Goal: Transaction & Acquisition: Download file/media

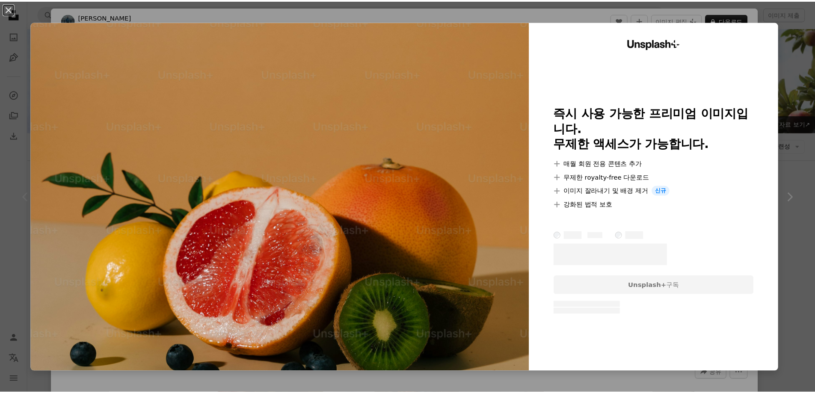
scroll to position [214, 0]
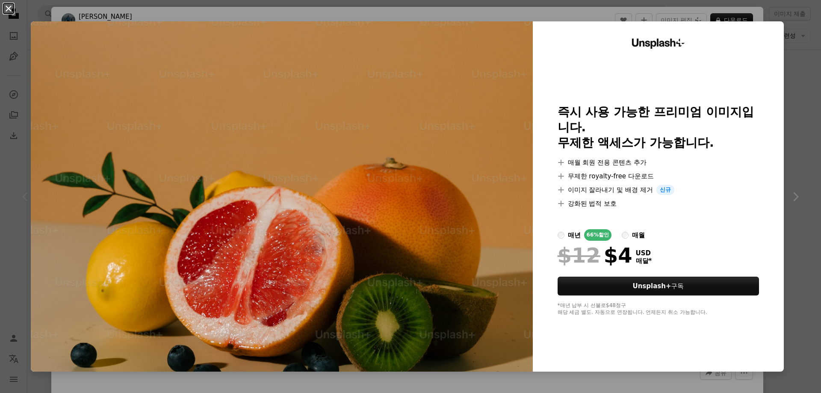
click at [6, 9] on button "An X shape" at bounding box center [8, 8] width 10 height 10
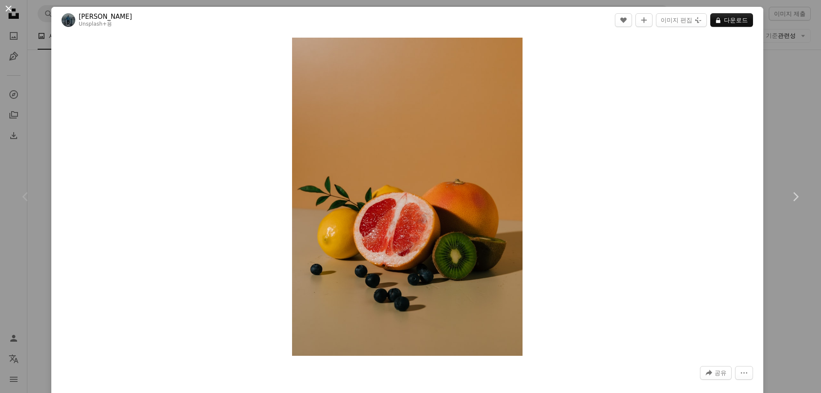
click at [9, 8] on button "An X shape" at bounding box center [8, 8] width 10 height 10
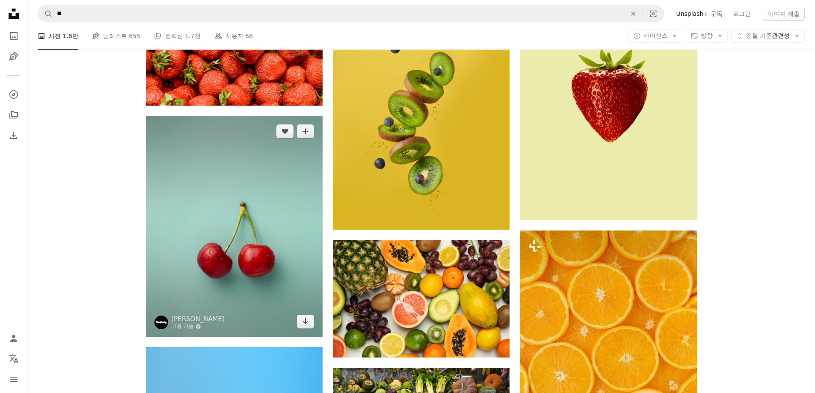
scroll to position [556, 0]
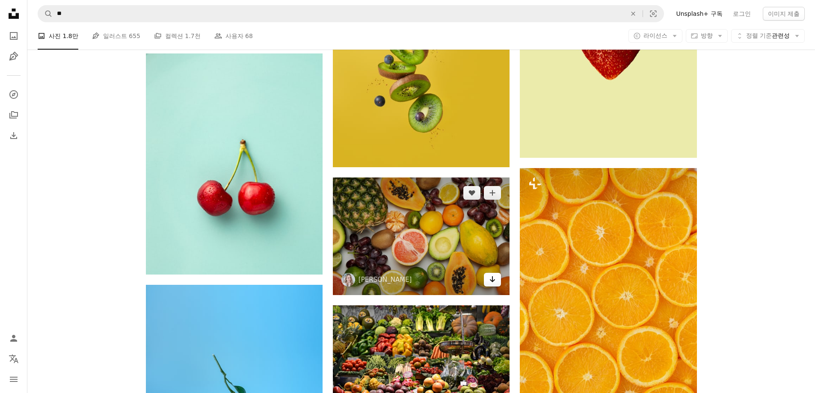
click at [492, 280] on icon "Arrow pointing down" at bounding box center [492, 279] width 7 height 10
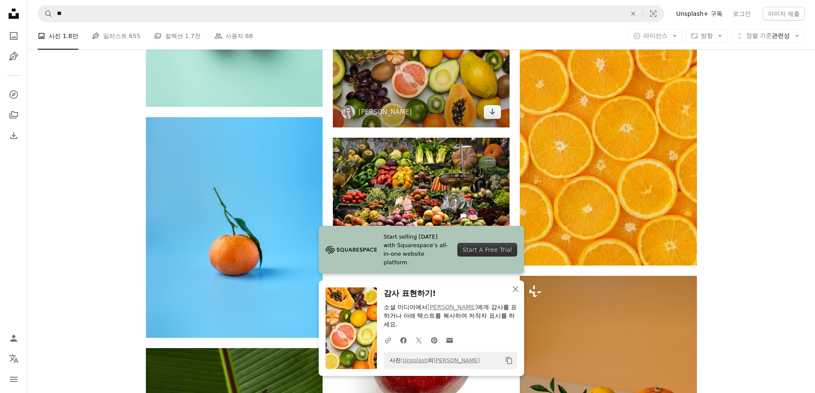
scroll to position [727, 0]
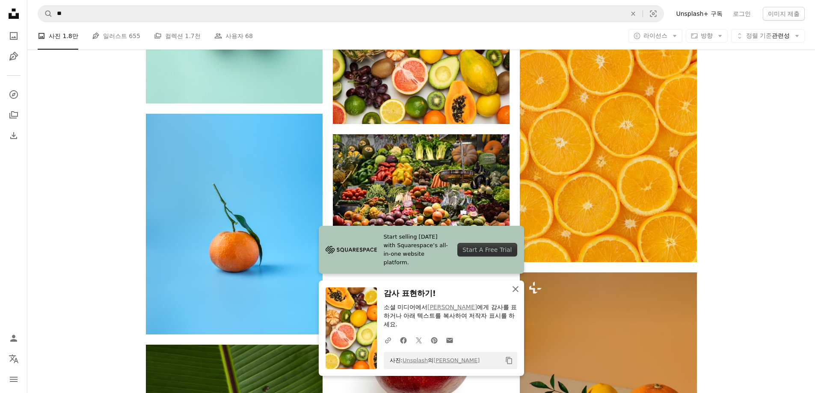
click at [515, 287] on icon "An X shape" at bounding box center [515, 289] width 10 height 10
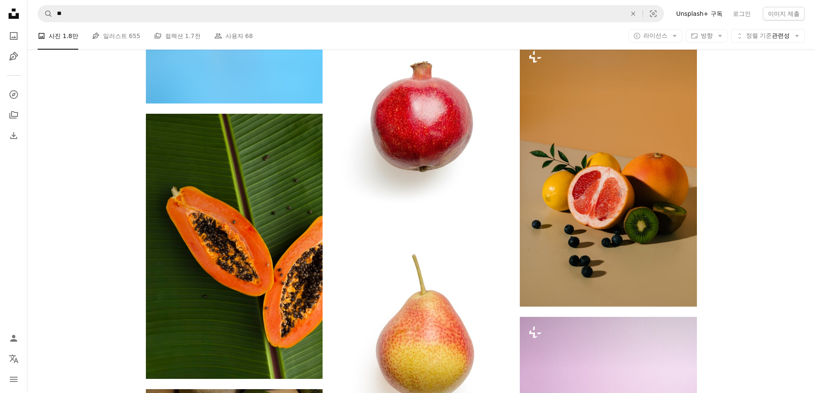
scroll to position [1112, 0]
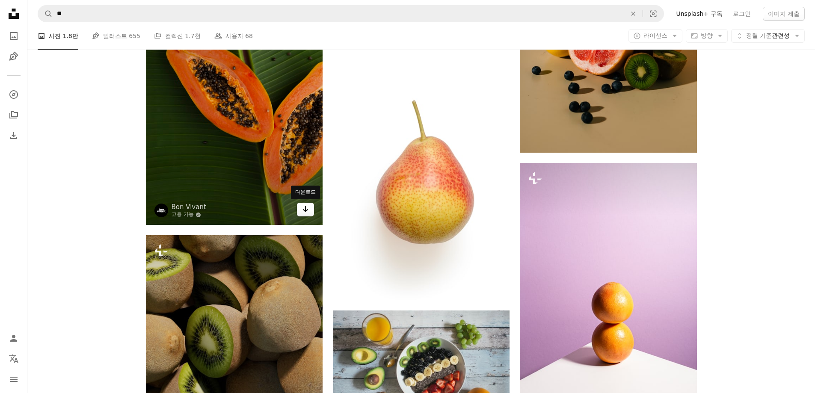
click at [304, 210] on icon "다운로드" at bounding box center [306, 209] width 6 height 6
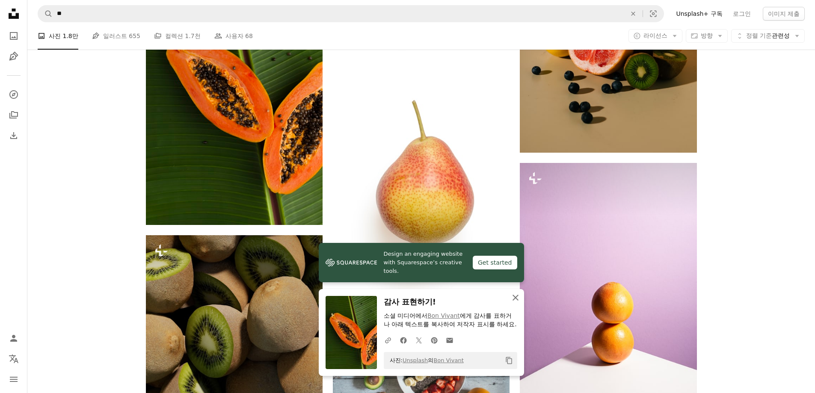
click at [511, 293] on icon "An X shape" at bounding box center [515, 298] width 10 height 10
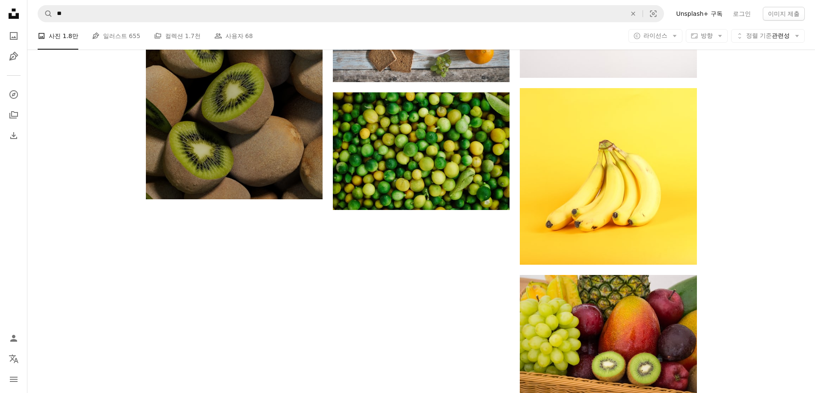
scroll to position [1497, 0]
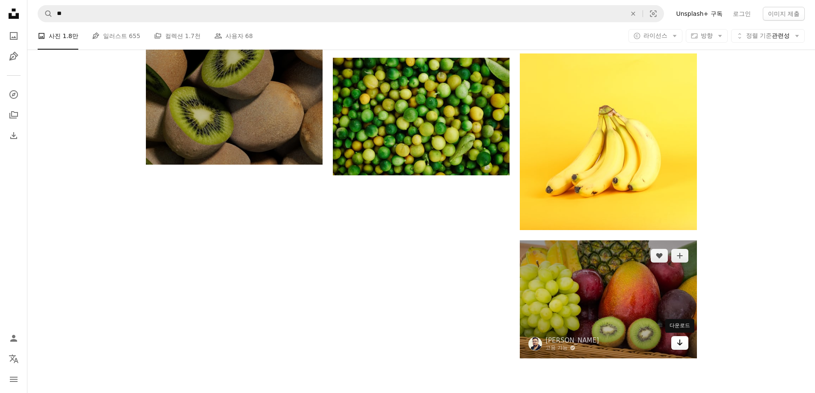
click at [678, 342] on icon "Arrow pointing down" at bounding box center [679, 343] width 7 height 10
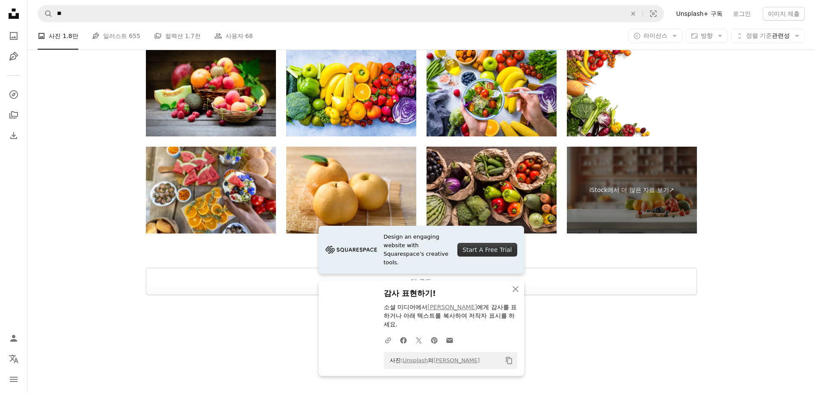
scroll to position [1868, 0]
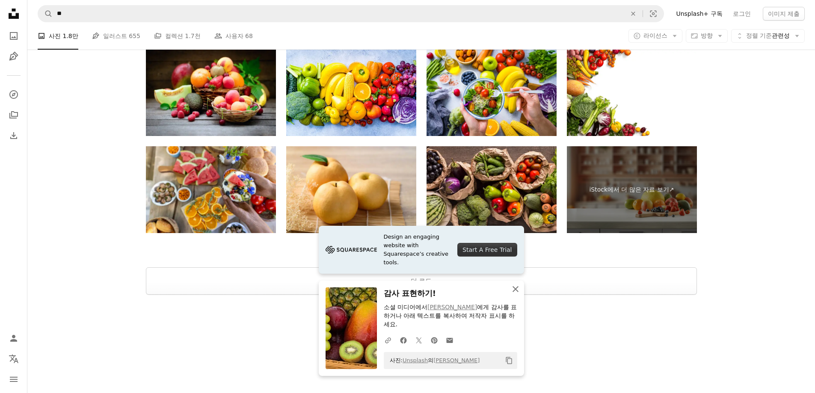
click at [514, 288] on icon "button" at bounding box center [516, 289] width 6 height 6
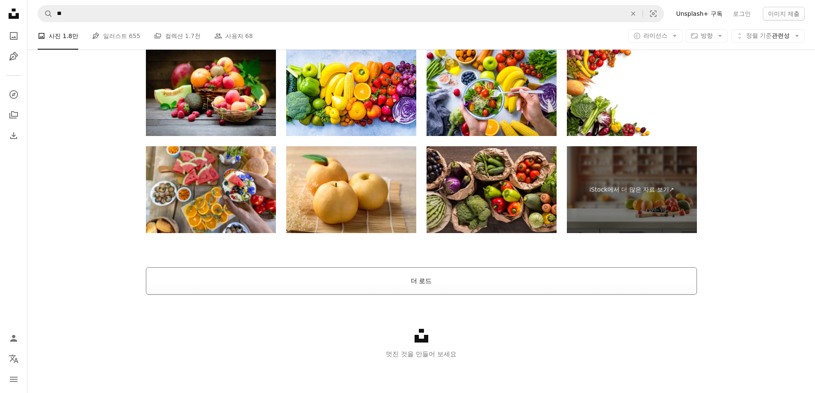
click at [491, 290] on button "더 로드" at bounding box center [421, 280] width 551 height 27
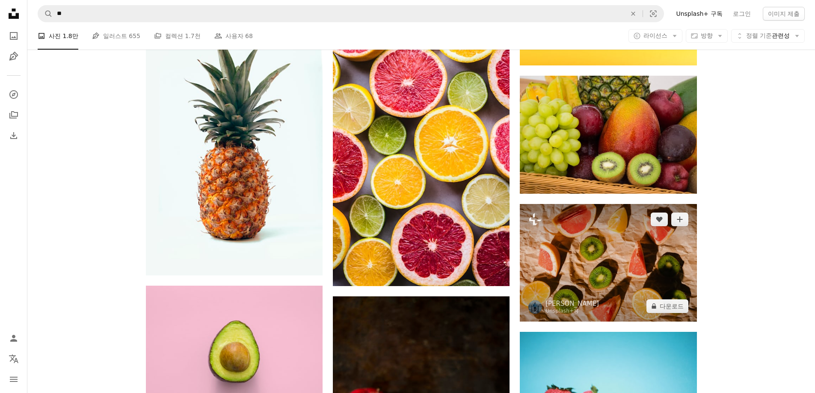
scroll to position [1654, 0]
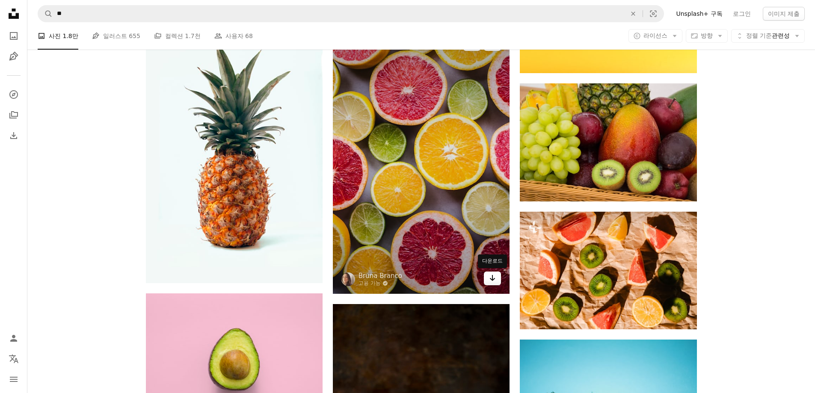
click at [489, 281] on icon "Arrow pointing down" at bounding box center [492, 278] width 7 height 10
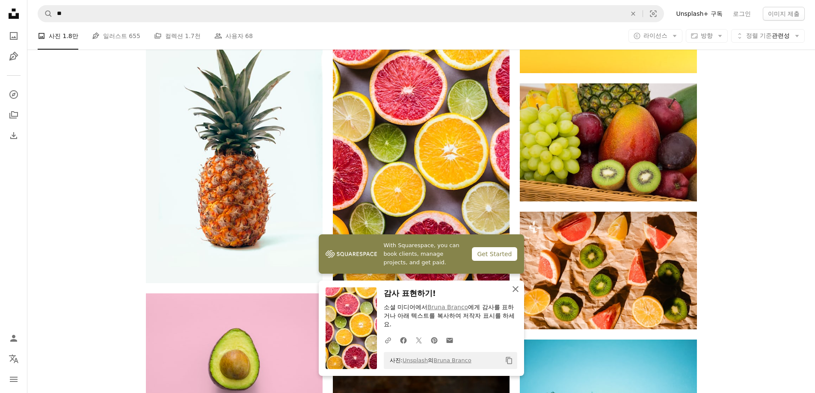
click at [515, 292] on icon "An X shape" at bounding box center [515, 289] width 10 height 10
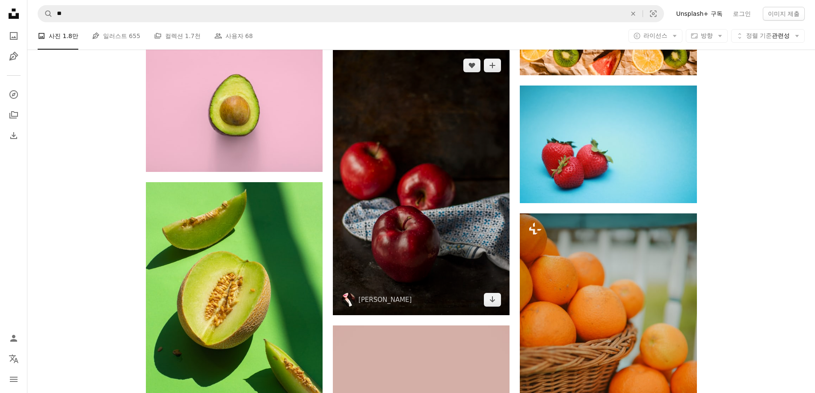
scroll to position [1825, 0]
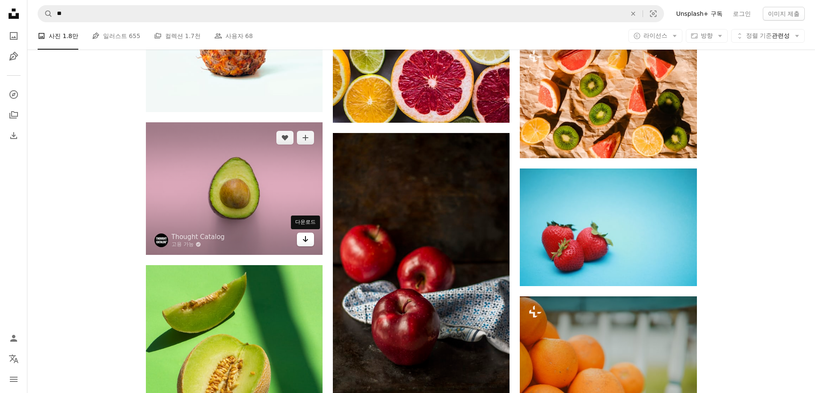
click at [299, 242] on link "Arrow pointing down" at bounding box center [305, 240] width 17 height 14
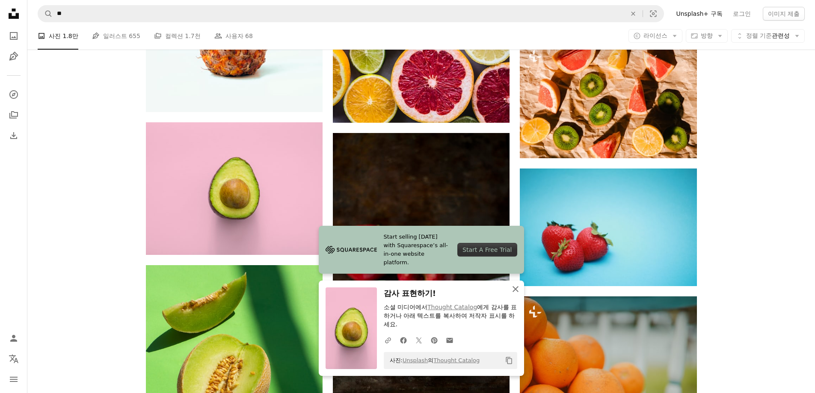
drag, startPoint x: 518, startPoint y: 291, endPoint x: 539, endPoint y: 294, distance: 21.2
click at [518, 291] on icon "An X shape" at bounding box center [515, 289] width 10 height 10
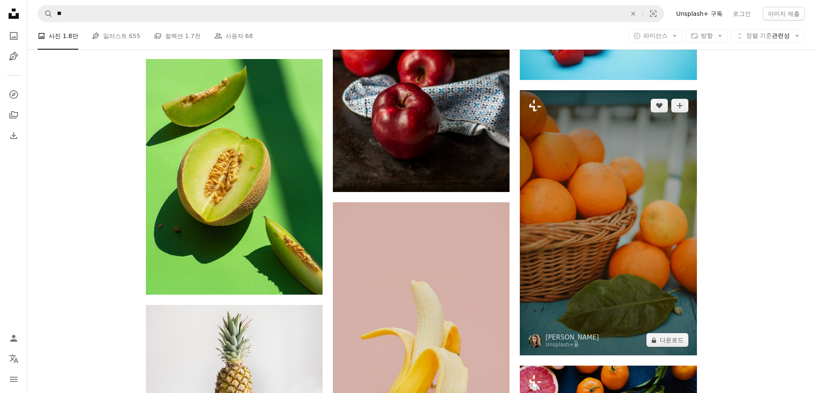
scroll to position [2082, 0]
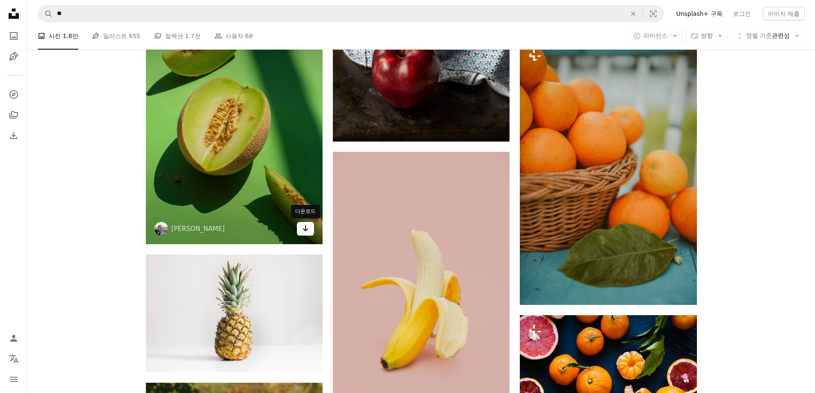
click at [310, 228] on link "Arrow pointing down" at bounding box center [305, 229] width 17 height 14
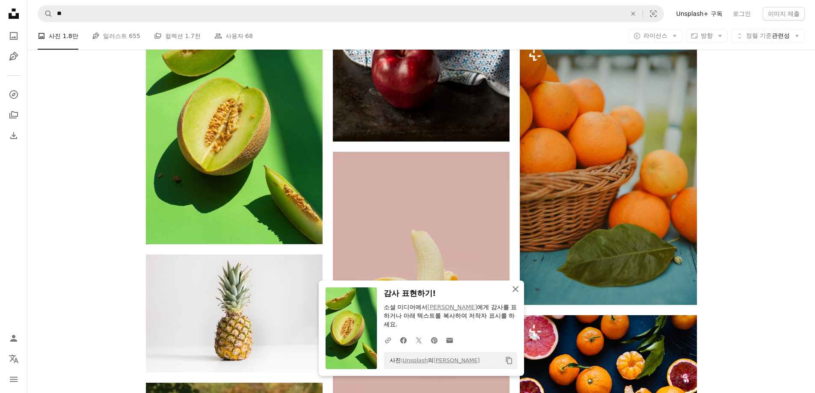
click at [514, 291] on icon "An X shape" at bounding box center [515, 289] width 10 height 10
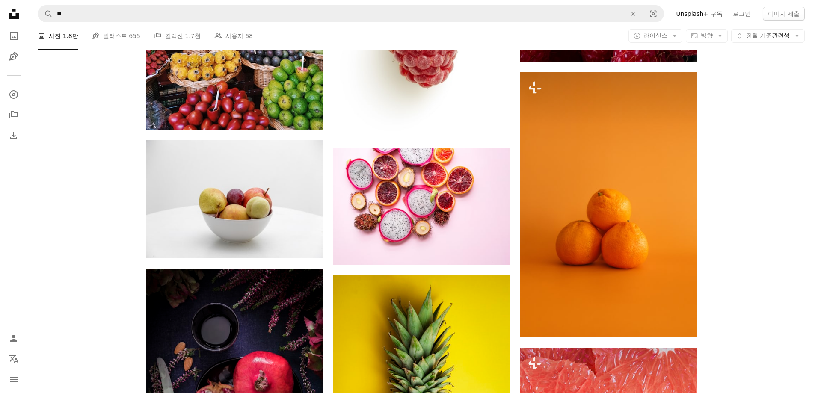
scroll to position [3237, 0]
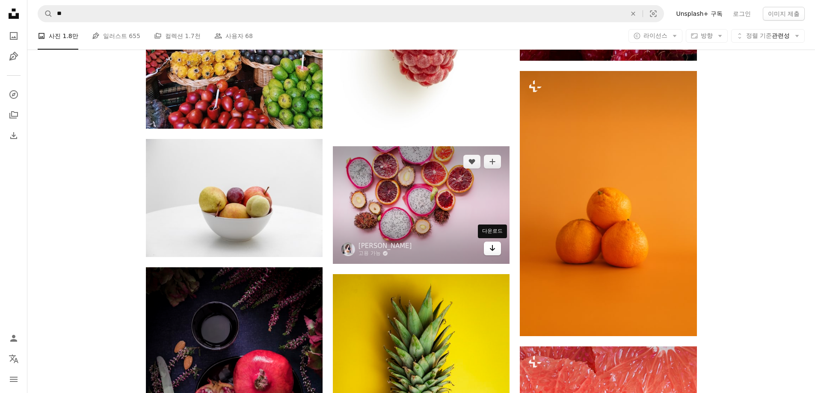
click at [494, 249] on icon "Arrow pointing down" at bounding box center [492, 248] width 7 height 10
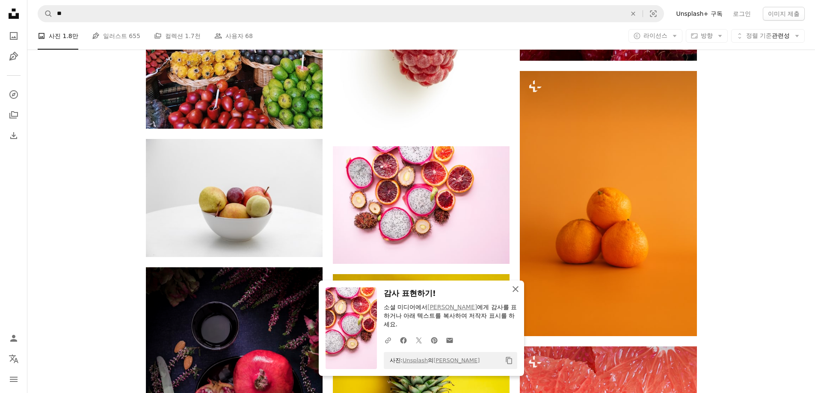
drag, startPoint x: 516, startPoint y: 289, endPoint x: 519, endPoint y: 292, distance: 4.8
click at [516, 289] on icon "button" at bounding box center [516, 289] width 6 height 6
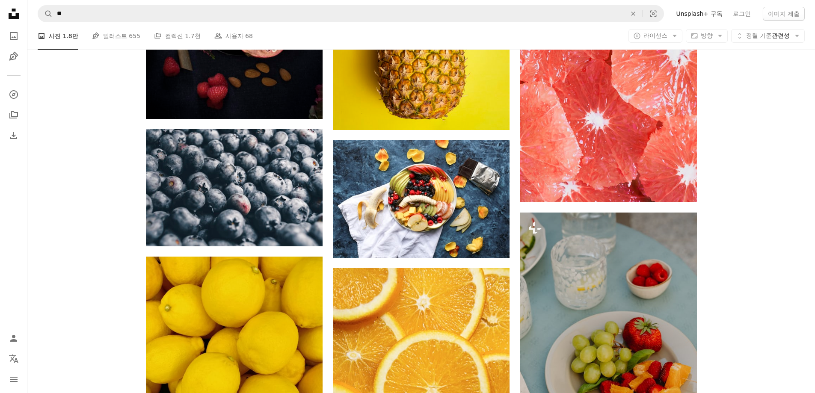
scroll to position [3793, 0]
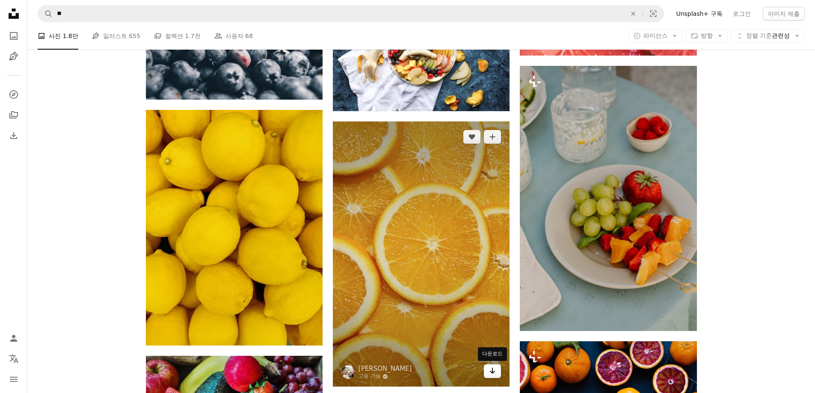
click at [489, 369] on icon "Arrow pointing down" at bounding box center [492, 371] width 7 height 10
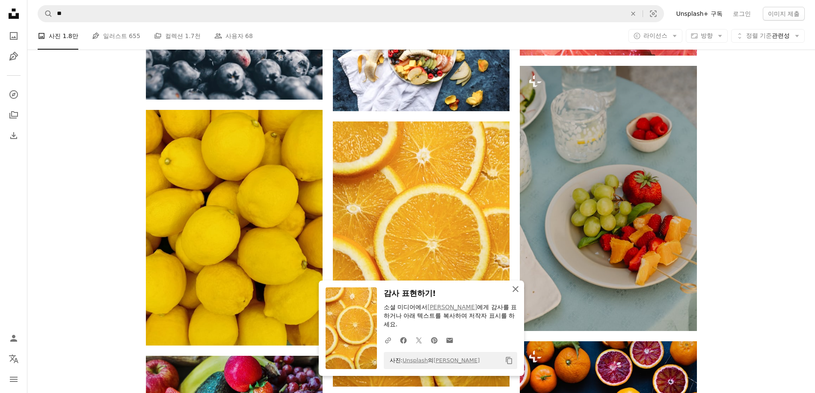
drag, startPoint x: 513, startPoint y: 299, endPoint x: 491, endPoint y: 302, distance: 22.0
click at [513, 294] on icon "An X shape" at bounding box center [515, 289] width 10 height 10
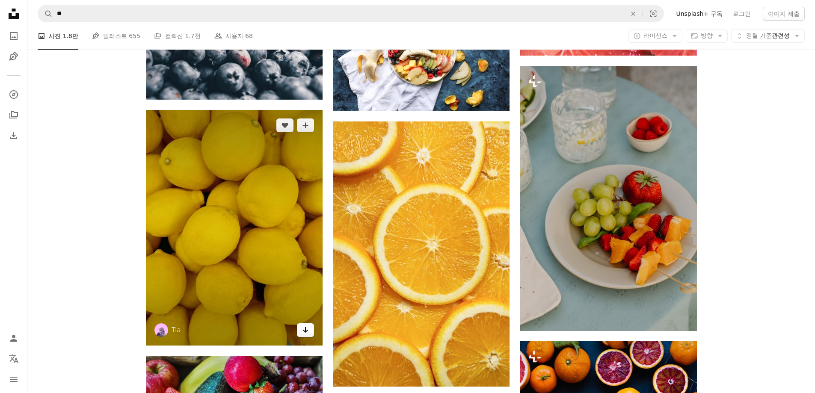
click at [308, 335] on icon "Arrow pointing down" at bounding box center [305, 330] width 7 height 10
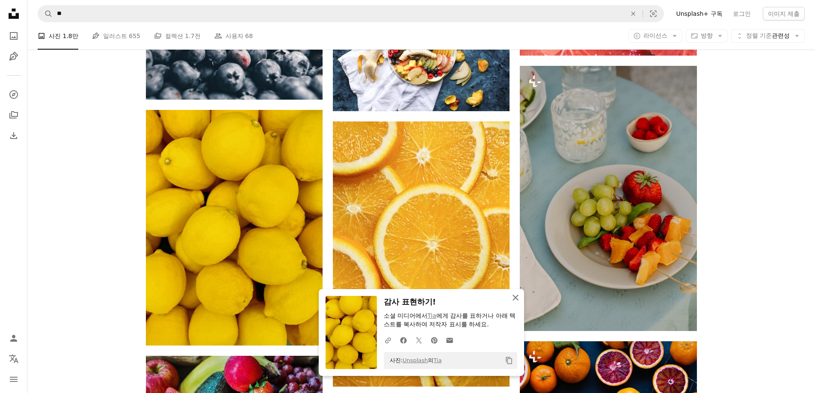
click at [513, 298] on icon "An X shape" at bounding box center [515, 298] width 10 height 10
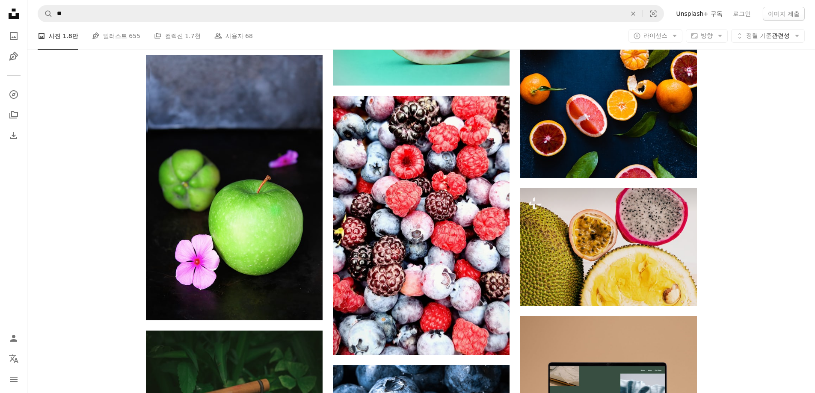
scroll to position [4221, 0]
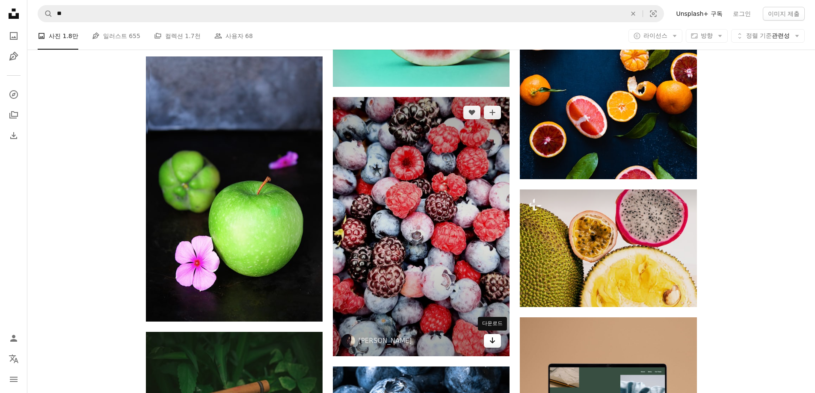
click at [487, 344] on link "Arrow pointing down" at bounding box center [492, 341] width 17 height 14
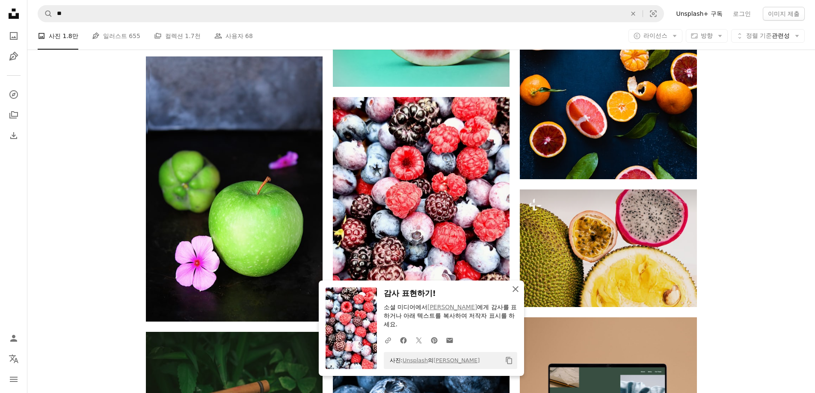
click at [515, 290] on icon "button" at bounding box center [516, 289] width 6 height 6
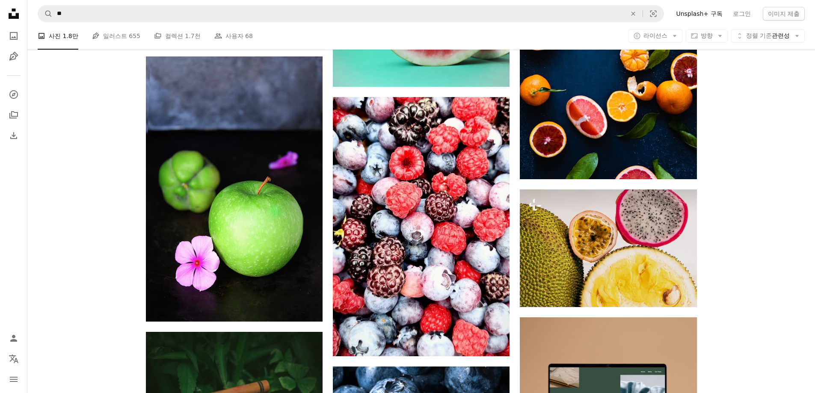
scroll to position [4478, 0]
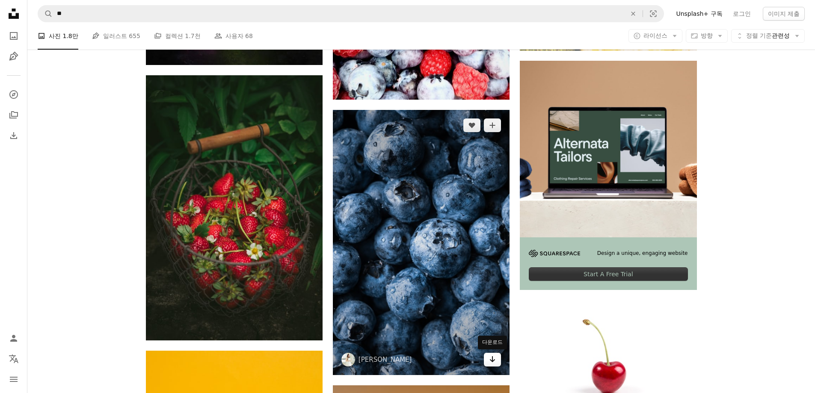
click at [493, 362] on icon "Arrow pointing down" at bounding box center [492, 359] width 7 height 10
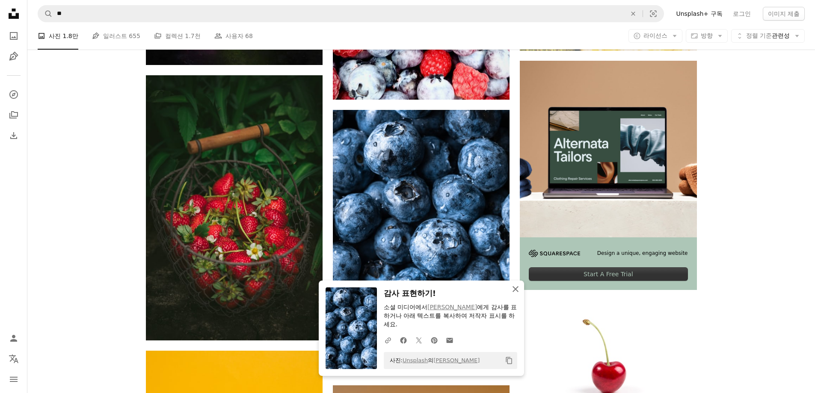
click at [516, 293] on icon "An X shape" at bounding box center [515, 289] width 10 height 10
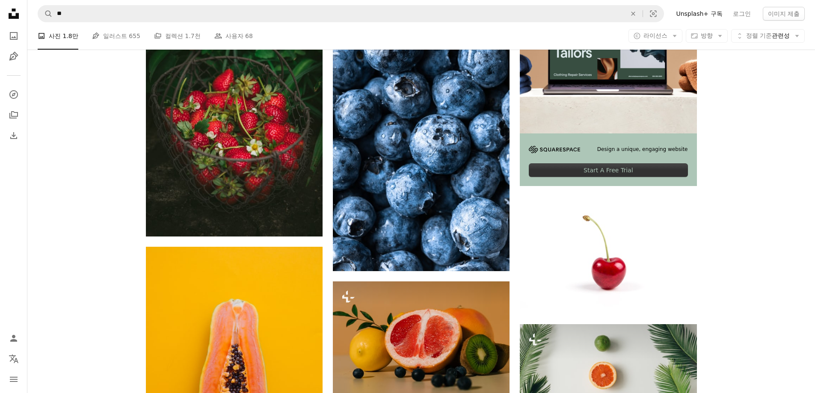
scroll to position [4734, 0]
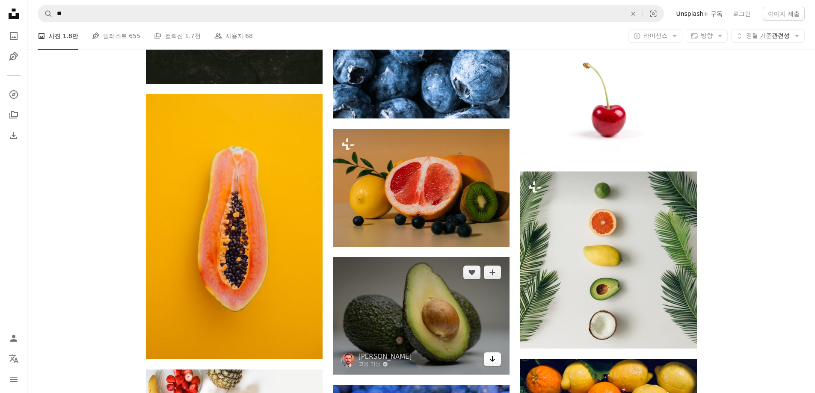
click at [486, 359] on link "Arrow pointing down" at bounding box center [492, 360] width 17 height 14
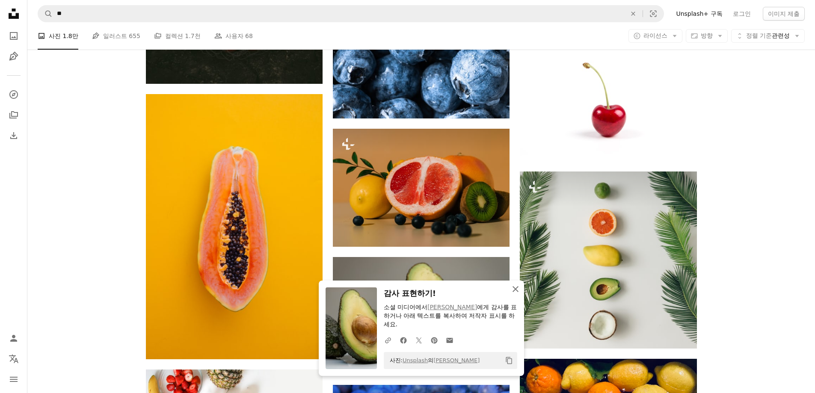
click at [512, 294] on icon "An X shape" at bounding box center [515, 289] width 10 height 10
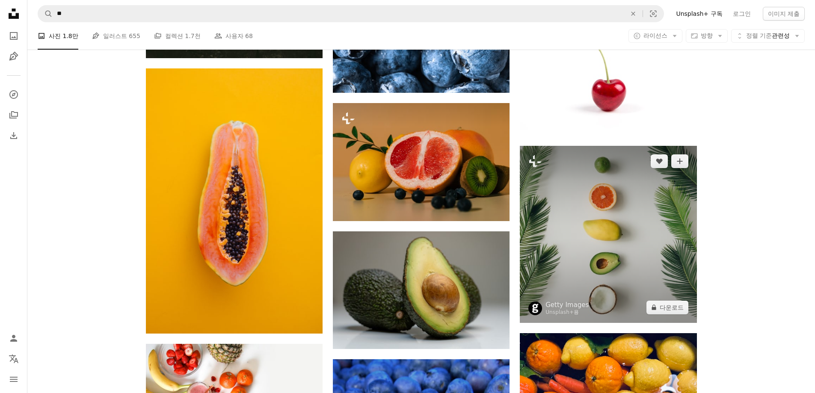
scroll to position [4948, 0]
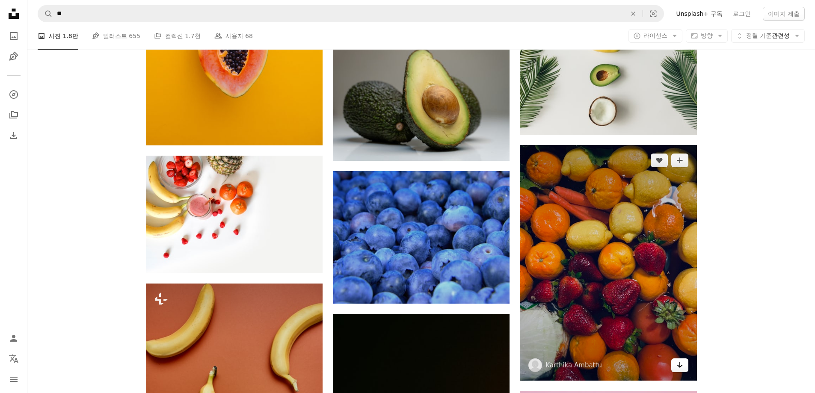
click at [681, 366] on icon "Arrow pointing down" at bounding box center [679, 365] width 7 height 10
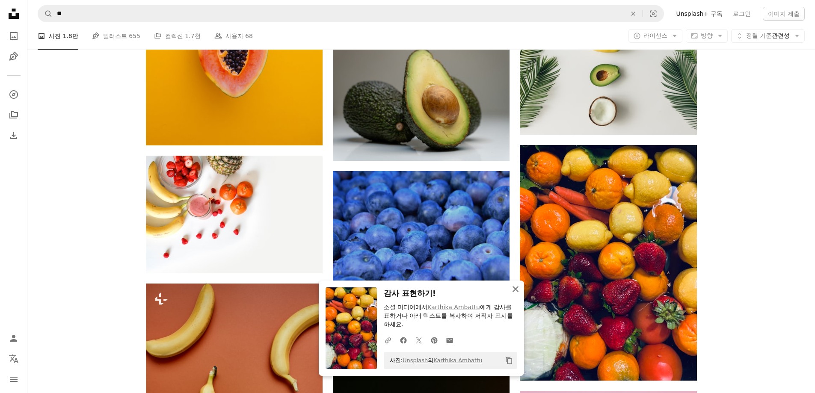
click at [518, 290] on icon "An X shape" at bounding box center [515, 289] width 10 height 10
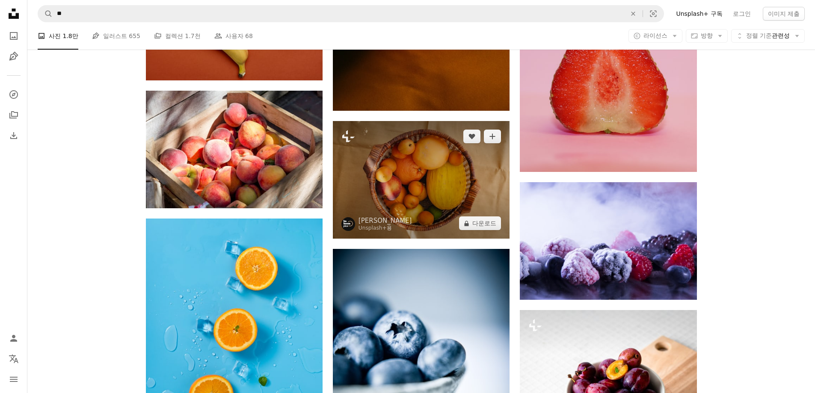
scroll to position [5419, 0]
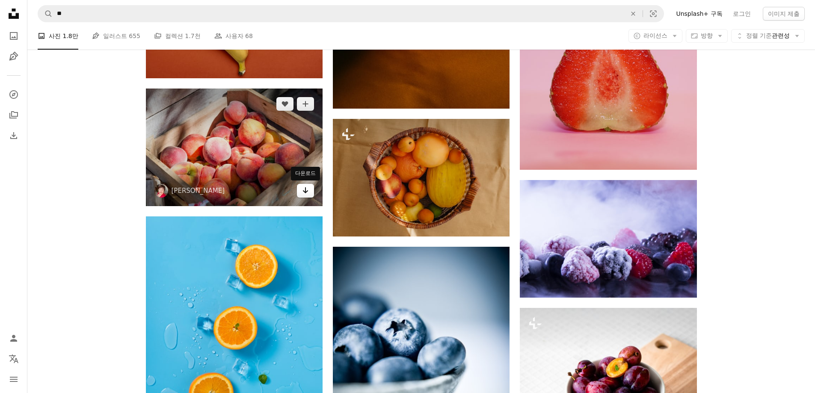
click at [303, 191] on icon "다운로드" at bounding box center [306, 190] width 6 height 6
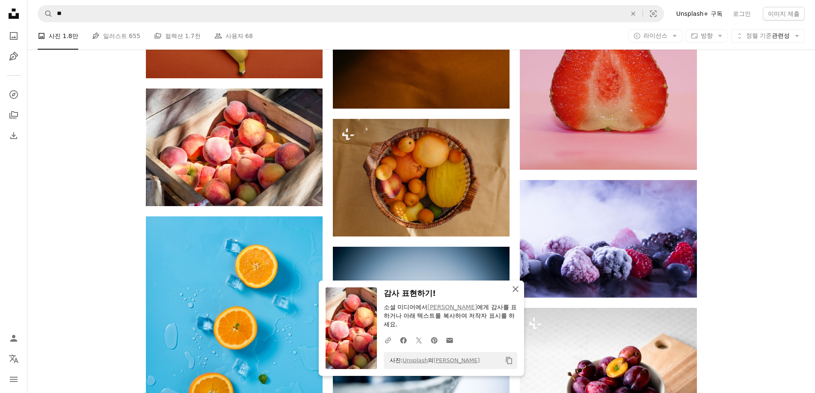
click at [519, 291] on icon "An X shape" at bounding box center [515, 289] width 10 height 10
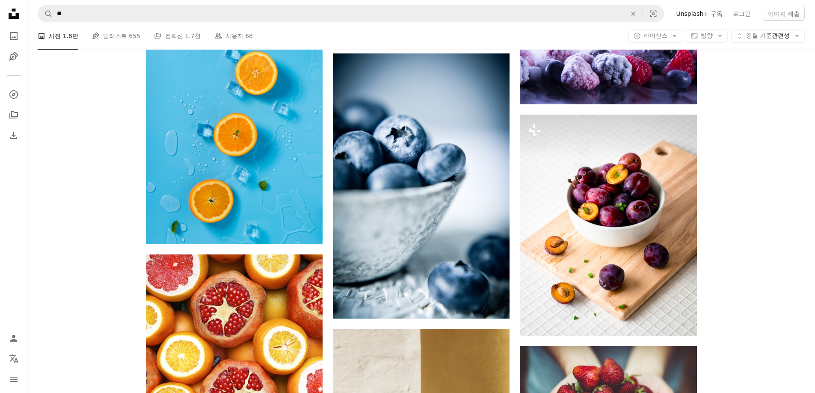
scroll to position [5633, 0]
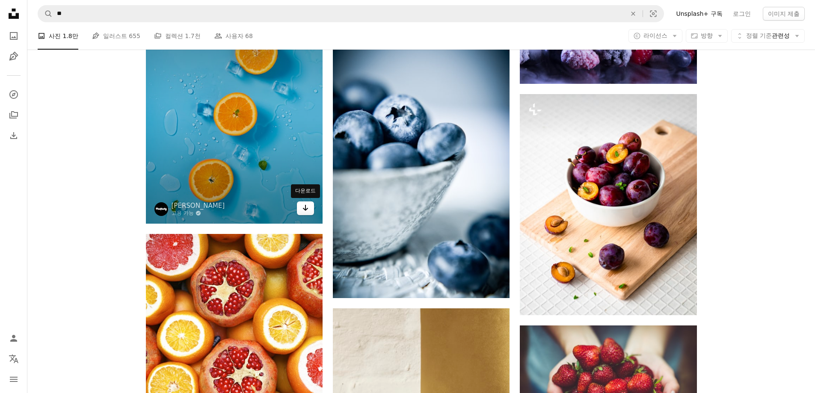
click at [306, 207] on icon "Arrow pointing down" at bounding box center [305, 208] width 7 height 10
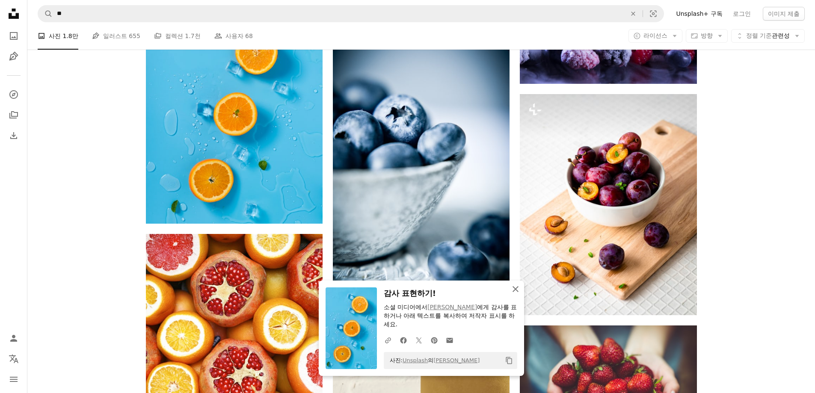
click at [522, 296] on button "An X shape 닫기" at bounding box center [515, 289] width 17 height 17
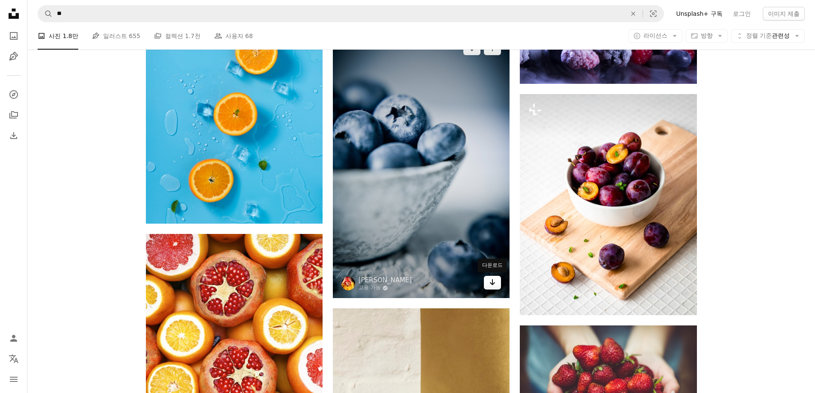
click at [492, 288] on link "Arrow pointing down" at bounding box center [492, 283] width 17 height 14
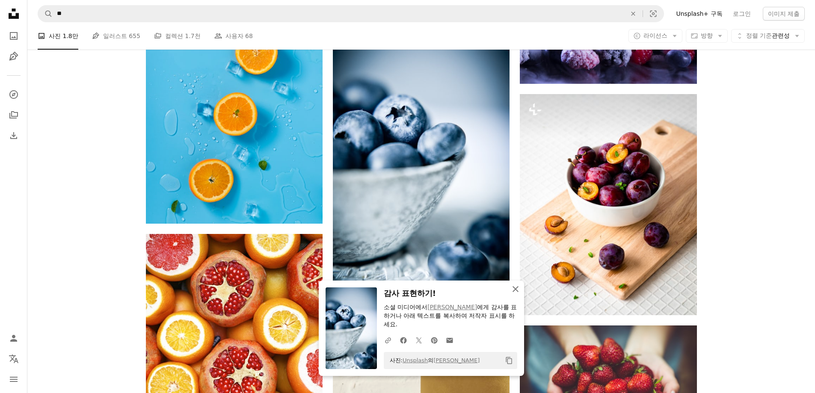
click at [512, 294] on icon "An X shape" at bounding box center [515, 289] width 10 height 10
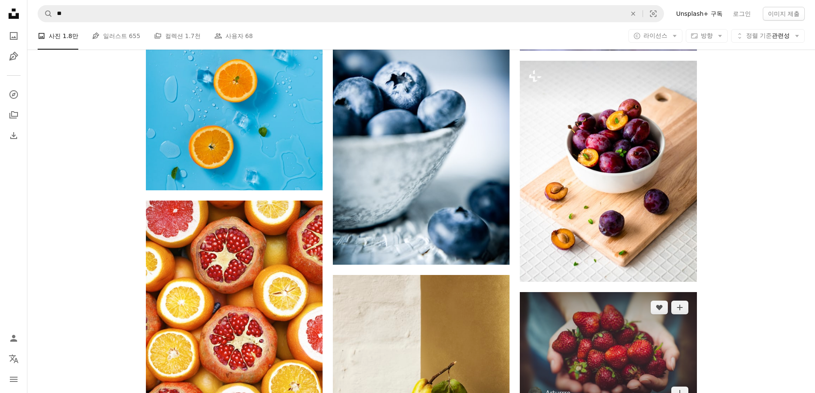
scroll to position [5761, 0]
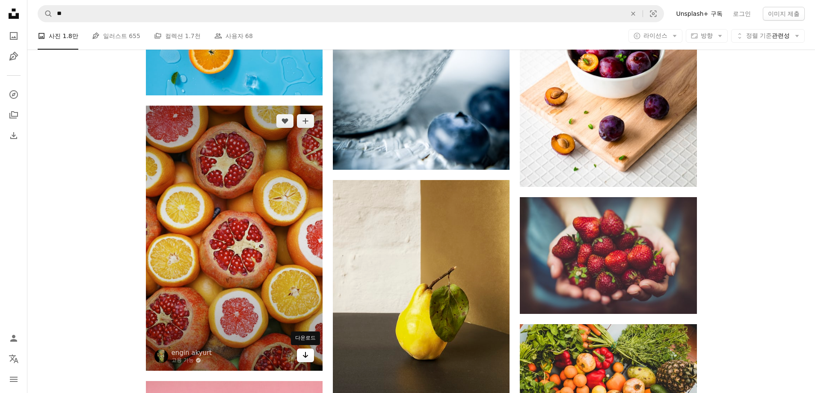
click at [302, 356] on icon "Arrow pointing down" at bounding box center [305, 355] width 7 height 10
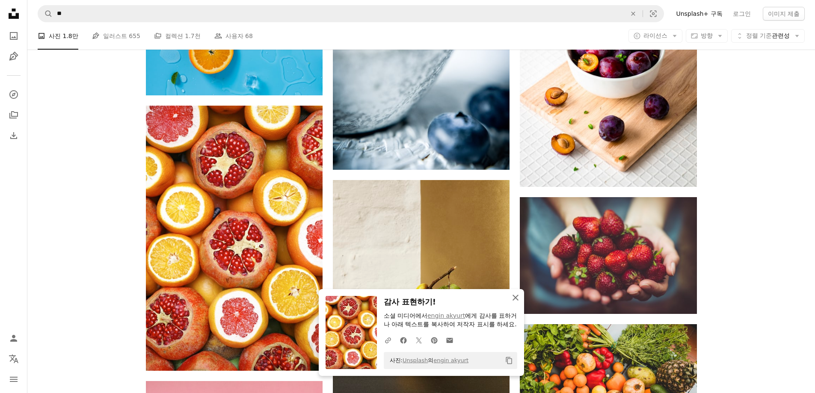
click at [510, 295] on button "An X shape 닫기" at bounding box center [515, 297] width 17 height 17
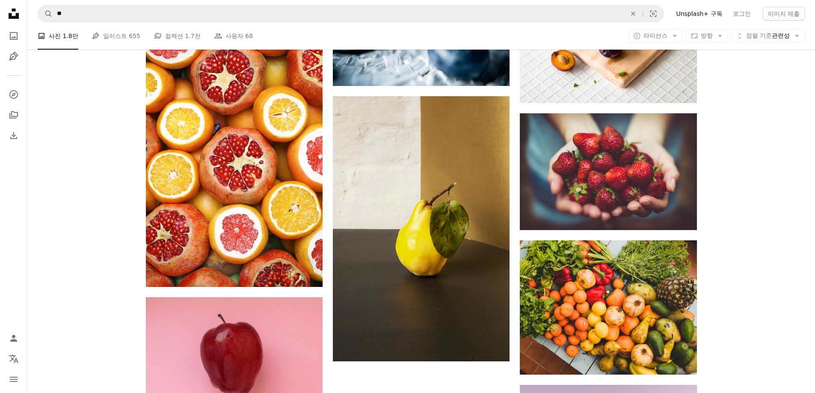
scroll to position [5932, 0]
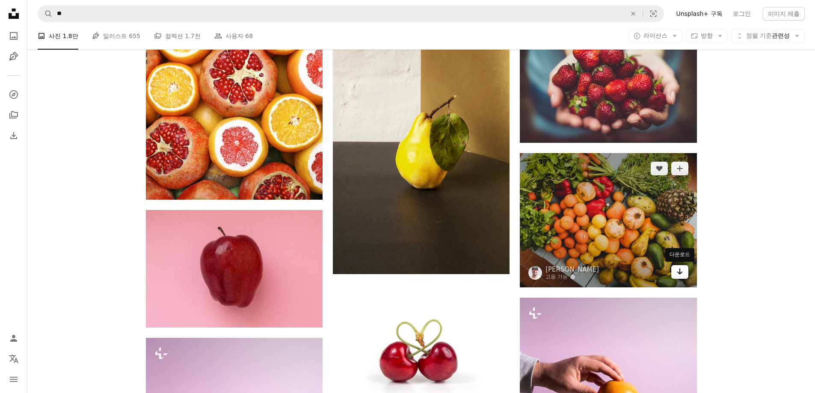
click at [682, 270] on icon "Arrow pointing down" at bounding box center [679, 272] width 7 height 10
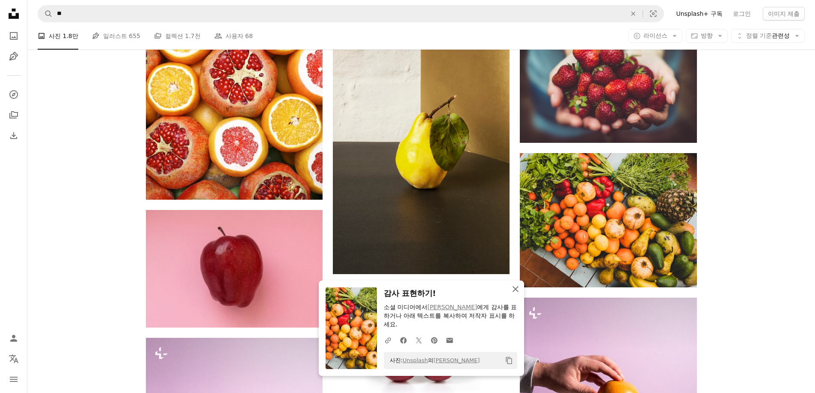
click at [521, 289] on button "An X shape 닫기" at bounding box center [515, 289] width 17 height 17
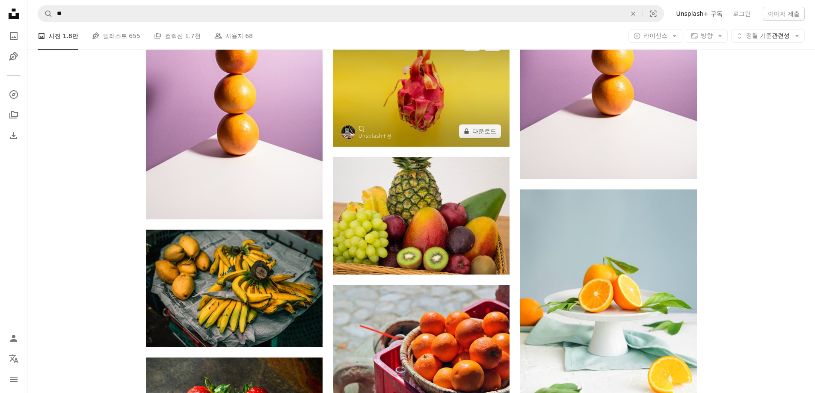
scroll to position [6317, 0]
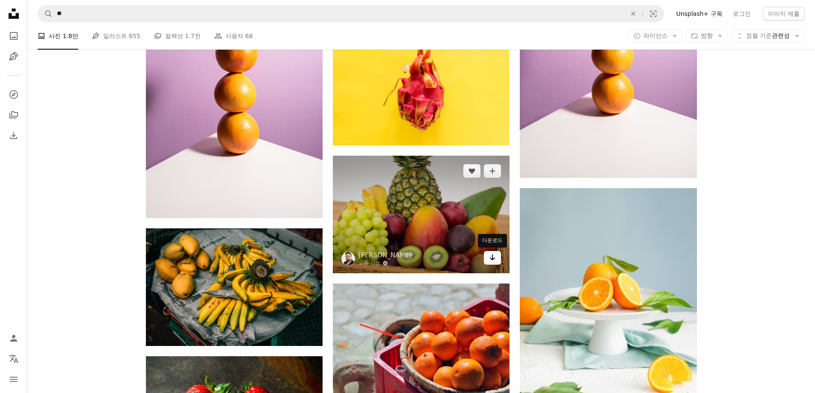
click at [490, 256] on icon "Arrow pointing down" at bounding box center [492, 257] width 7 height 10
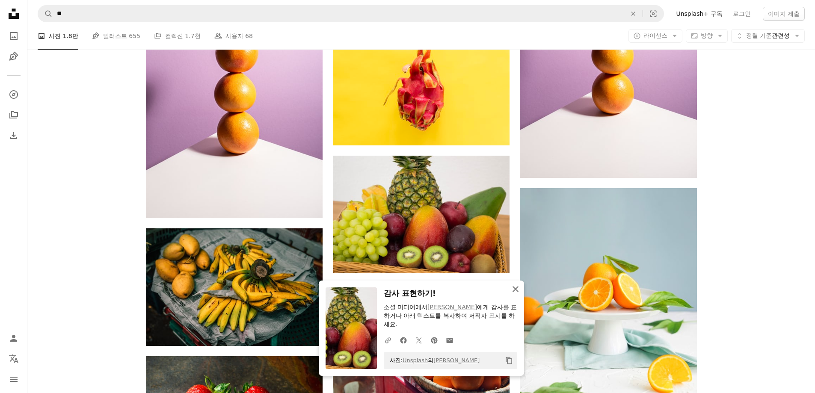
click at [516, 293] on icon "An X shape" at bounding box center [515, 289] width 10 height 10
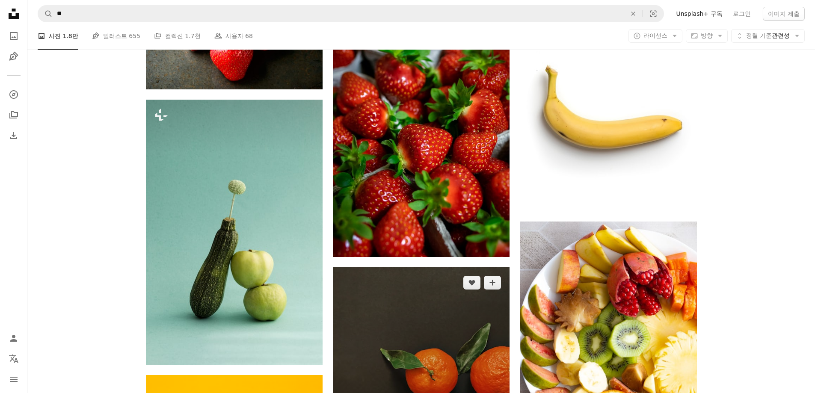
scroll to position [6873, 0]
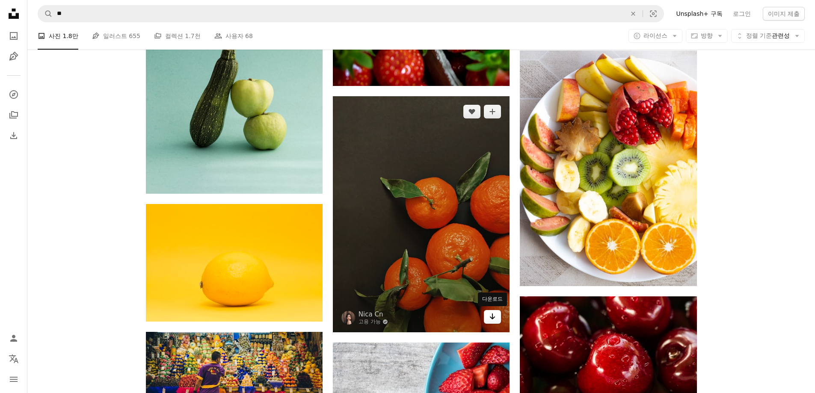
click at [496, 310] on link "Arrow pointing down" at bounding box center [492, 317] width 17 height 14
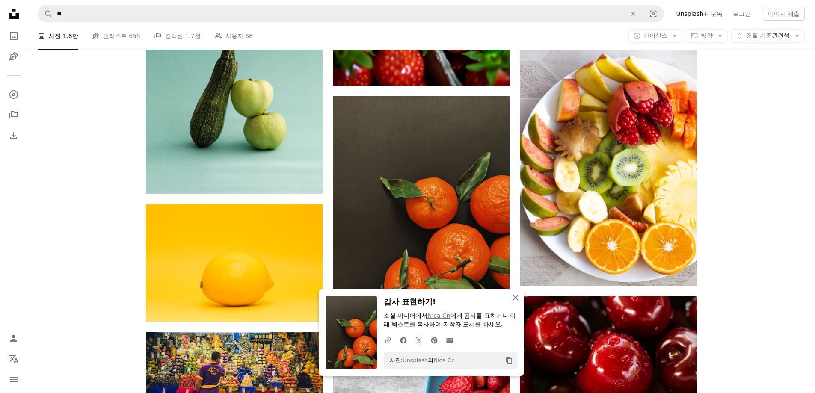
click at [511, 298] on icon "An X shape" at bounding box center [515, 298] width 10 height 10
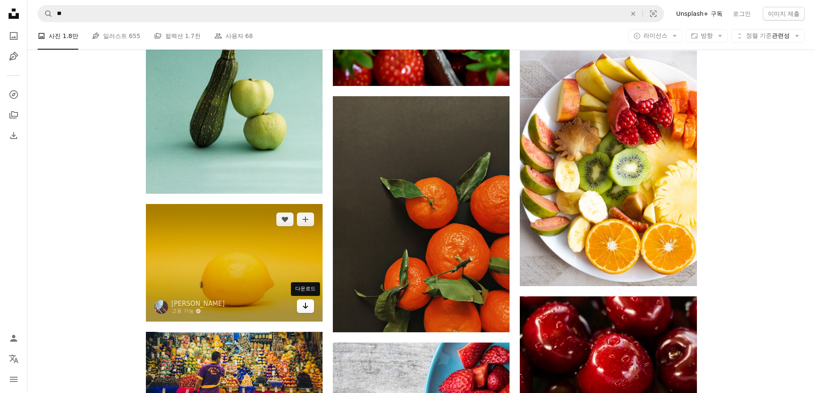
click at [302, 307] on icon "Arrow pointing down" at bounding box center [305, 306] width 7 height 10
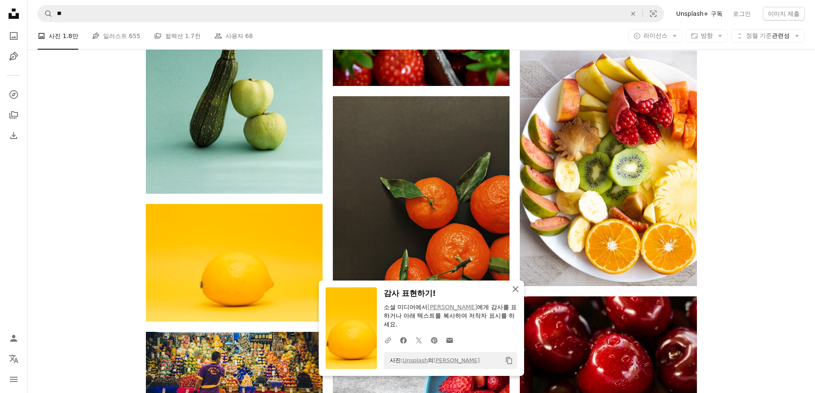
click at [517, 288] on icon "An X shape" at bounding box center [515, 289] width 10 height 10
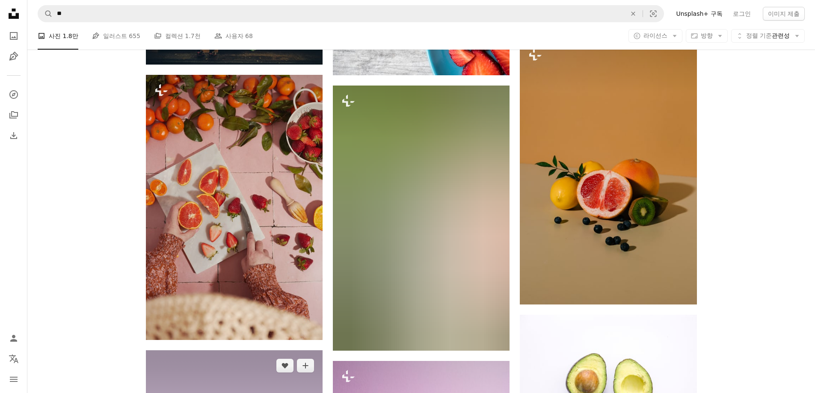
scroll to position [7472, 0]
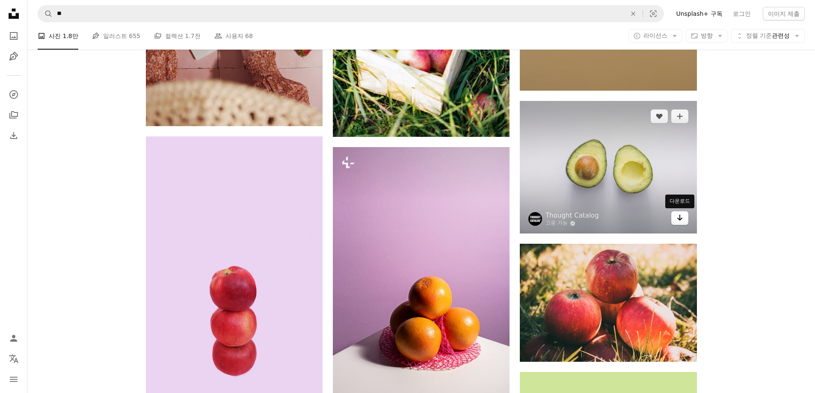
click at [684, 224] on link "Arrow pointing down" at bounding box center [679, 218] width 17 height 14
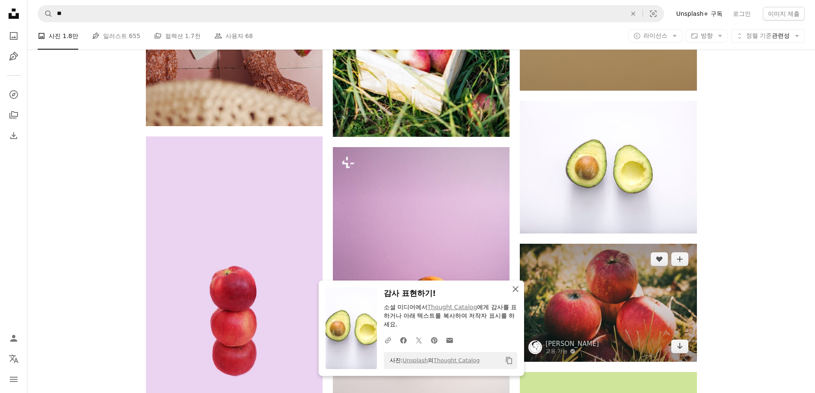
drag, startPoint x: 517, startPoint y: 290, endPoint x: 524, endPoint y: 295, distance: 8.7
click at [517, 290] on icon "button" at bounding box center [516, 289] width 6 height 6
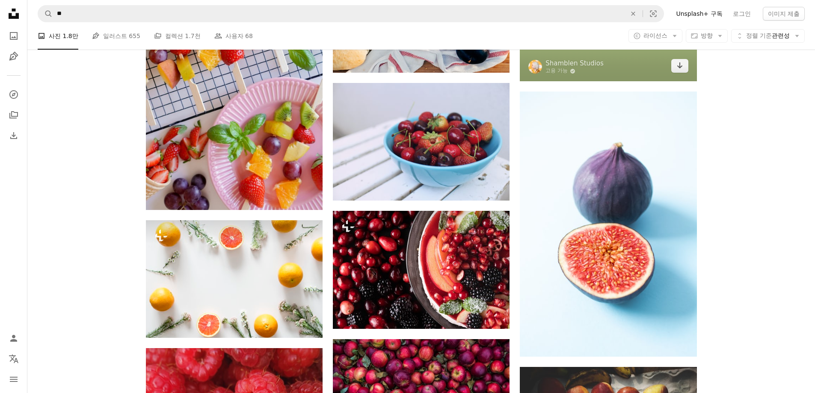
scroll to position [7943, 0]
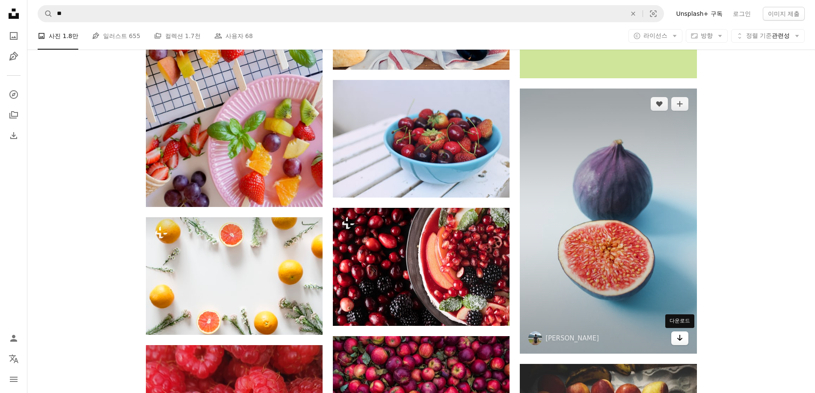
click at [680, 336] on icon "Arrow pointing down" at bounding box center [679, 338] width 7 height 10
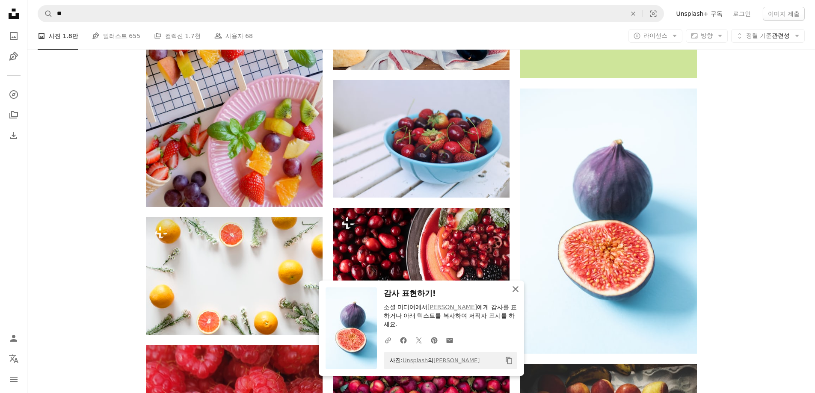
click at [520, 288] on icon "An X shape" at bounding box center [515, 289] width 10 height 10
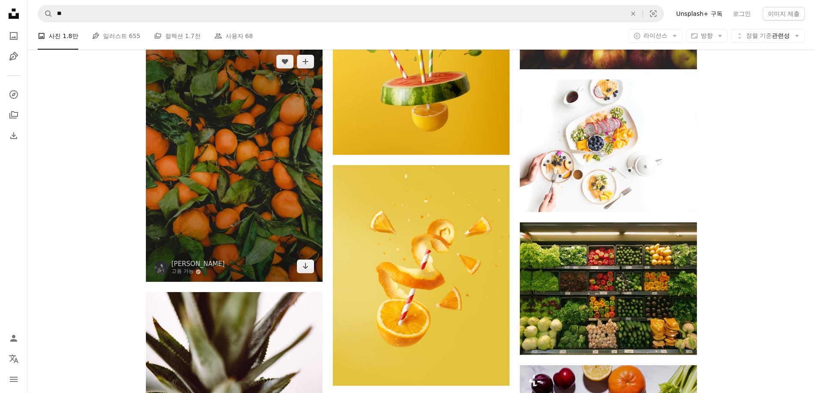
scroll to position [8499, 0]
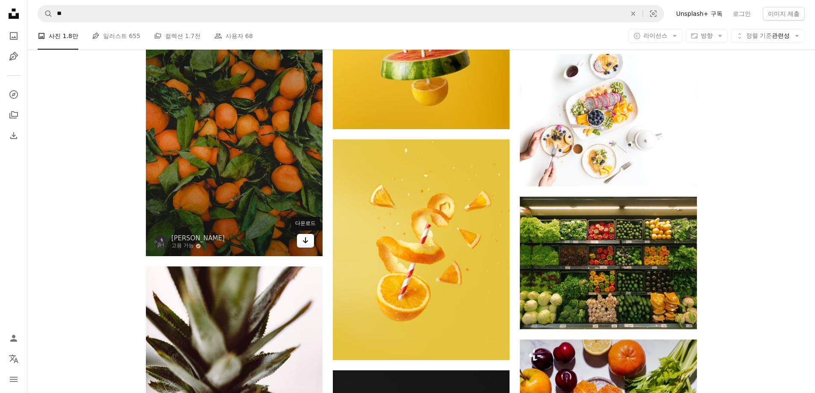
click at [302, 240] on icon "Arrow pointing down" at bounding box center [305, 240] width 7 height 10
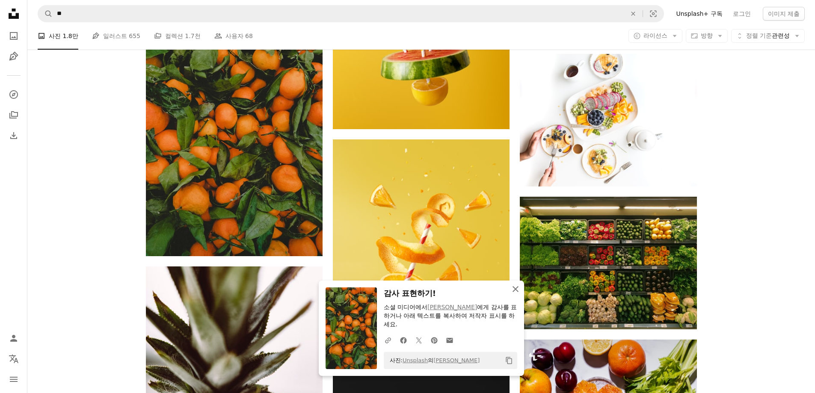
click at [515, 287] on icon "An X shape" at bounding box center [515, 289] width 10 height 10
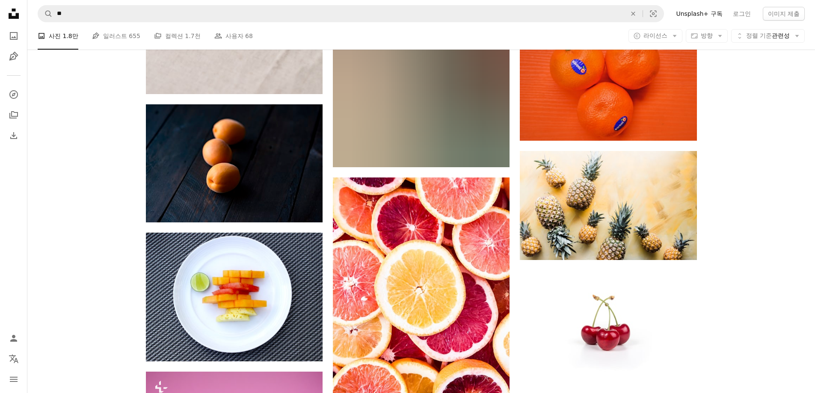
scroll to position [11151, 0]
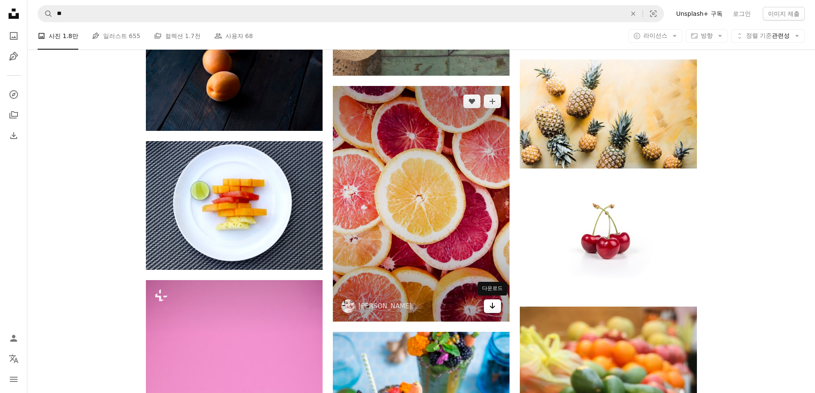
click at [491, 302] on icon "Arrow pointing down" at bounding box center [492, 306] width 7 height 10
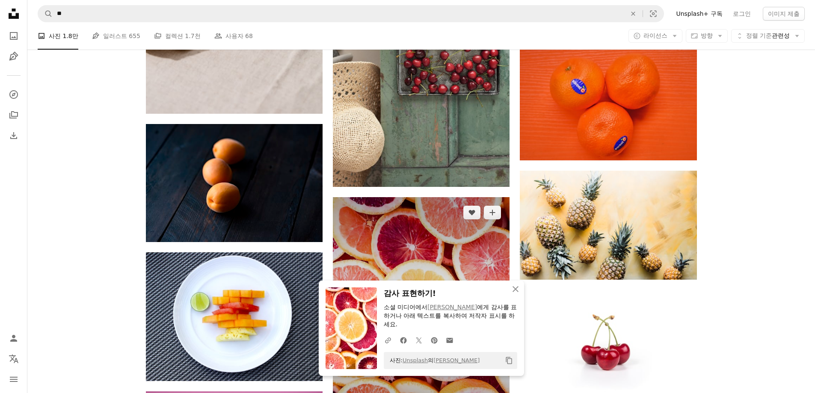
scroll to position [11023, 0]
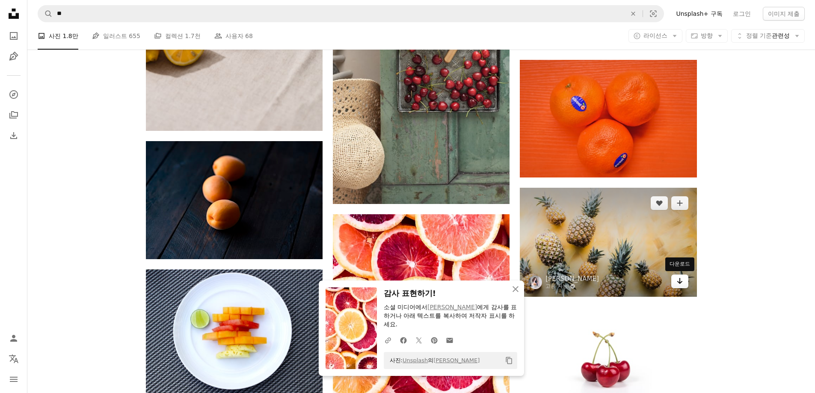
click at [683, 281] on icon "Arrow pointing down" at bounding box center [679, 281] width 7 height 10
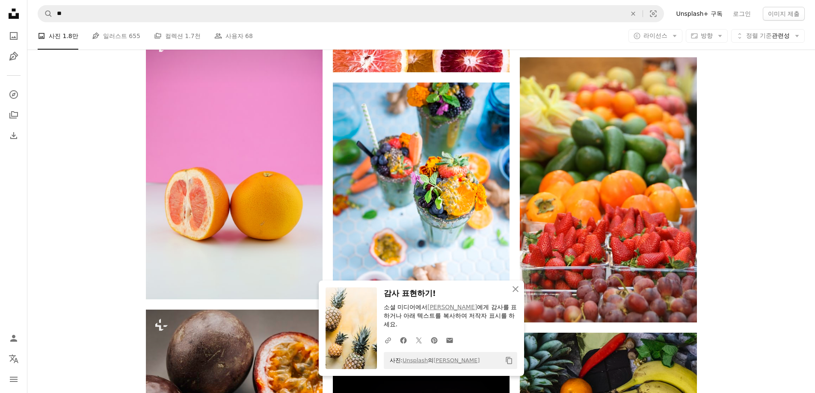
scroll to position [11408, 0]
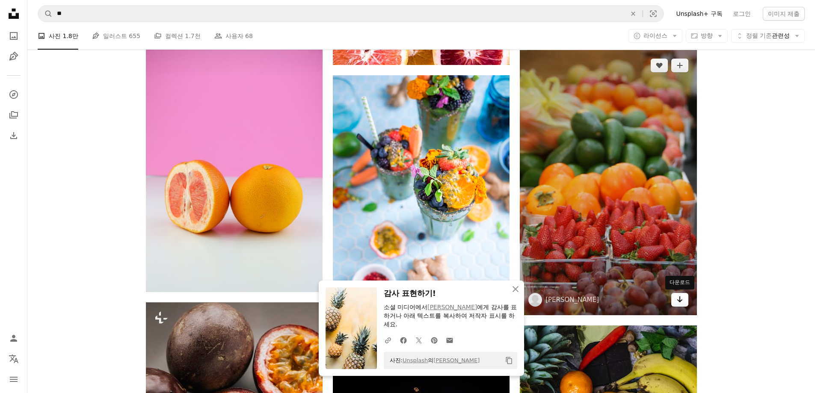
click at [677, 300] on icon "Arrow pointing down" at bounding box center [679, 299] width 7 height 10
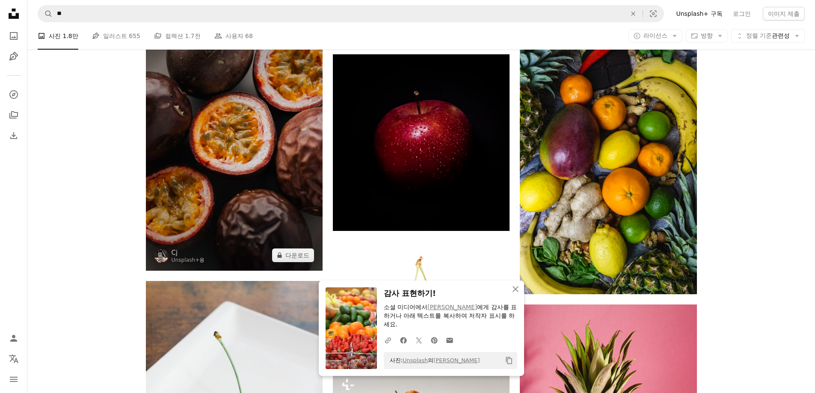
scroll to position [11708, 0]
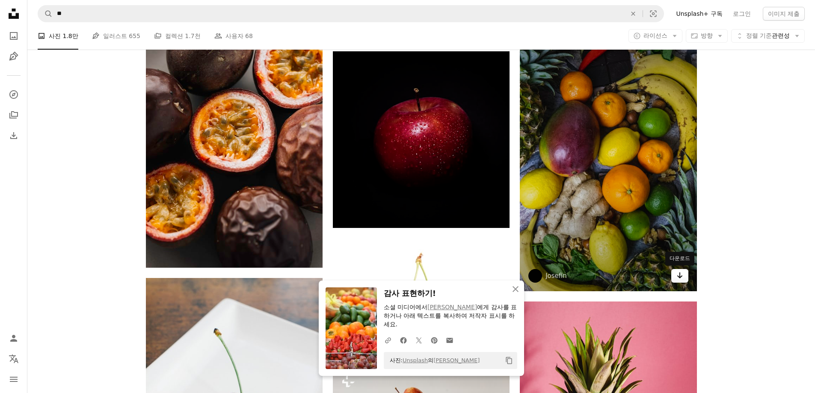
click at [680, 276] on icon "다운로드" at bounding box center [680, 276] width 6 height 6
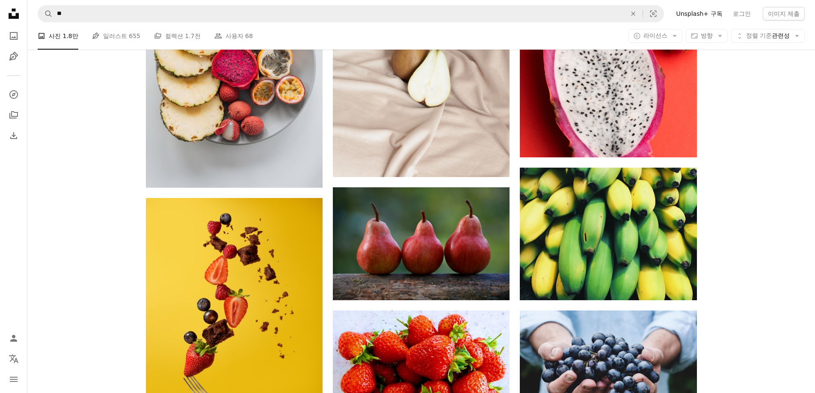
scroll to position [12905, 0]
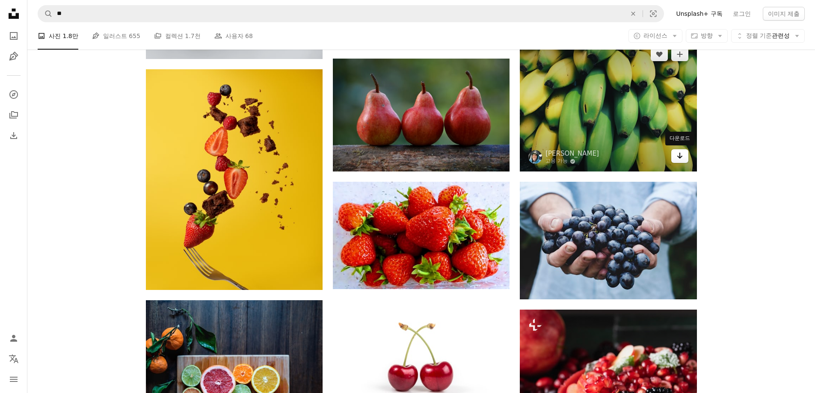
click at [677, 151] on icon "Arrow pointing down" at bounding box center [679, 156] width 7 height 10
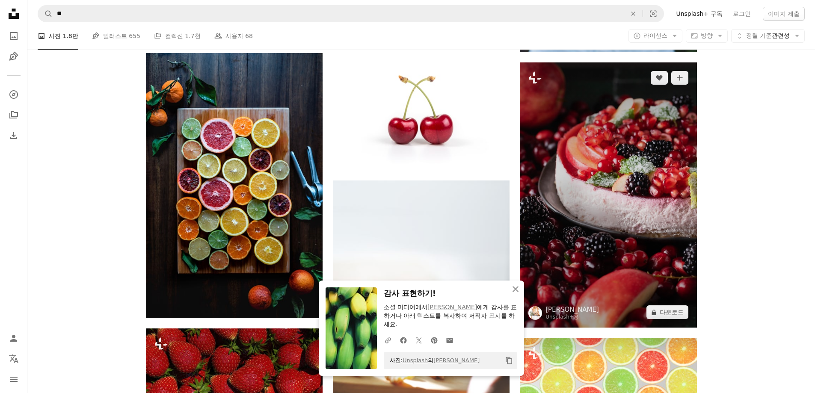
scroll to position [13162, 0]
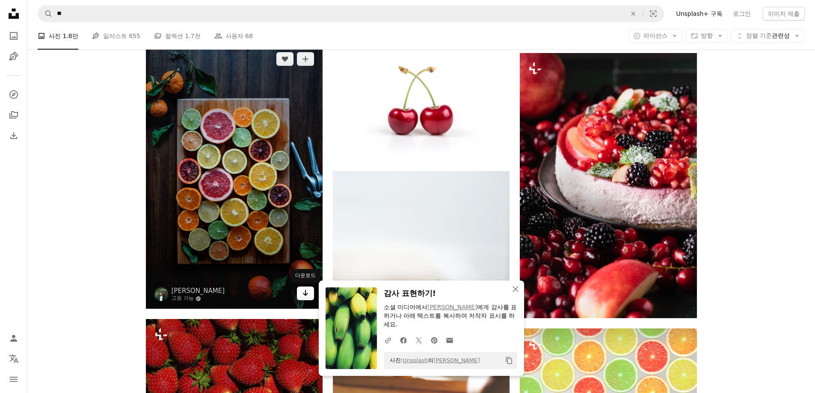
click at [299, 295] on link "Arrow pointing down" at bounding box center [305, 294] width 17 height 14
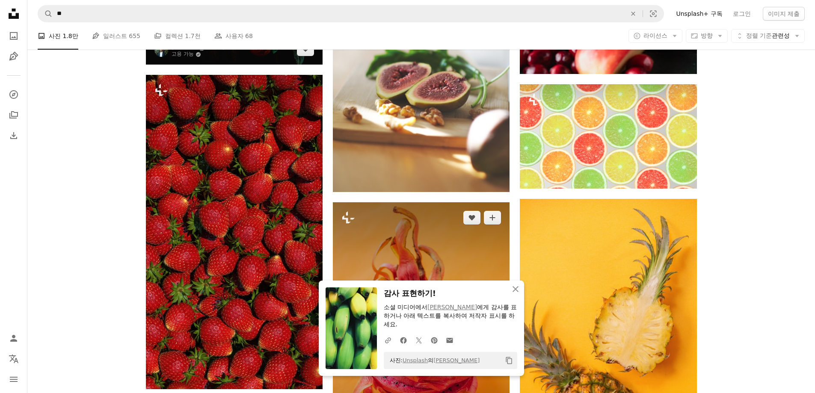
scroll to position [13419, 0]
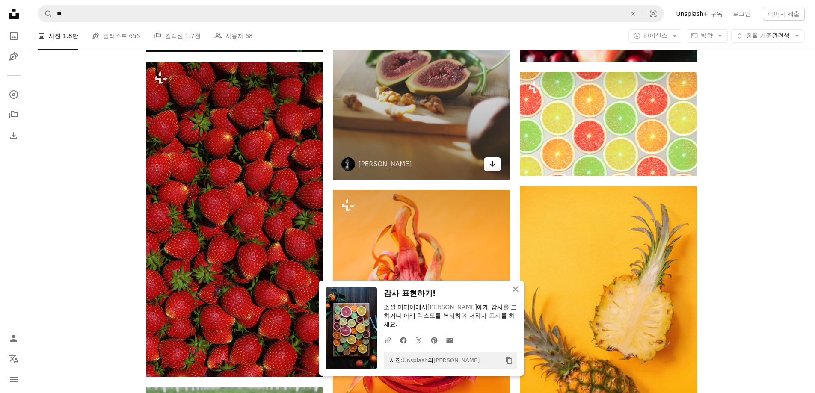
click at [486, 163] on link "Arrow pointing down" at bounding box center [492, 164] width 17 height 14
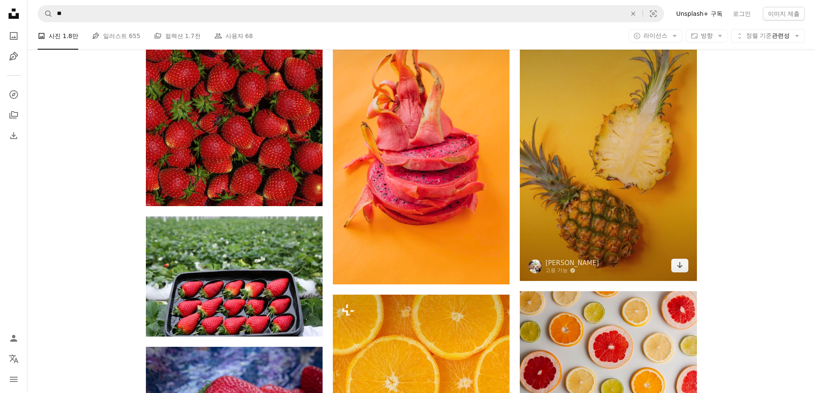
scroll to position [13590, 0]
click at [676, 260] on icon "Arrow pointing down" at bounding box center [679, 265] width 7 height 10
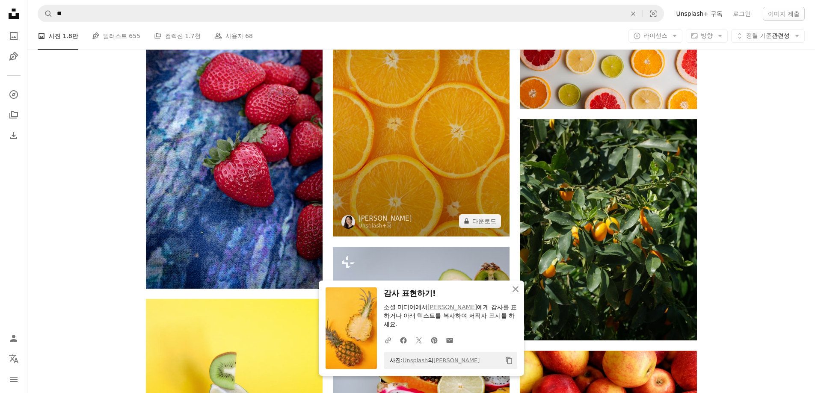
scroll to position [14018, 0]
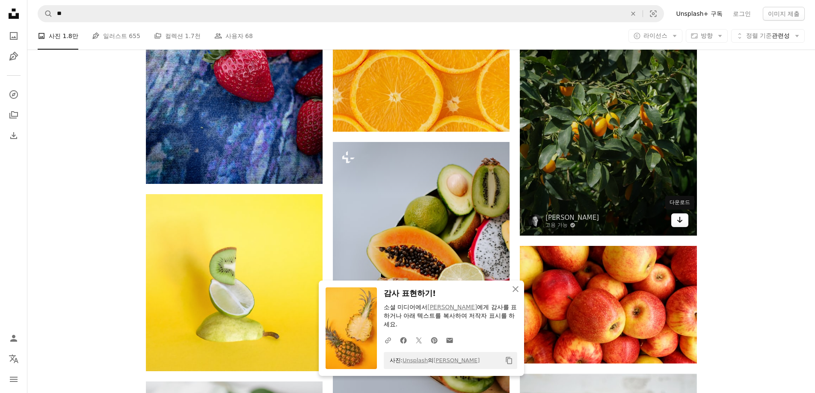
click at [680, 221] on icon "다운로드" at bounding box center [680, 220] width 6 height 6
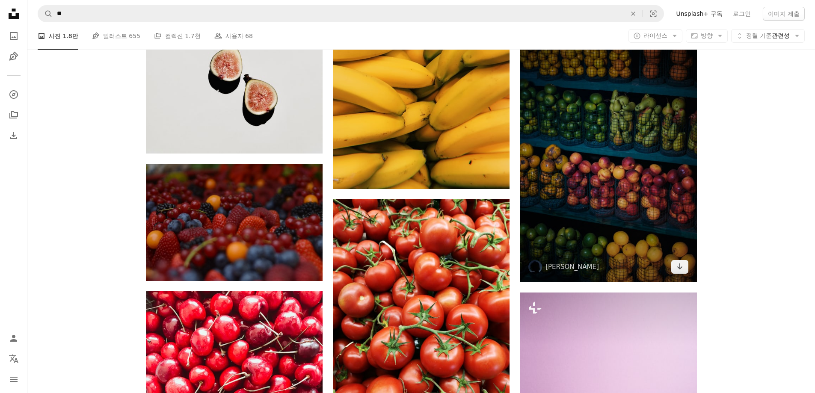
scroll to position [15772, 0]
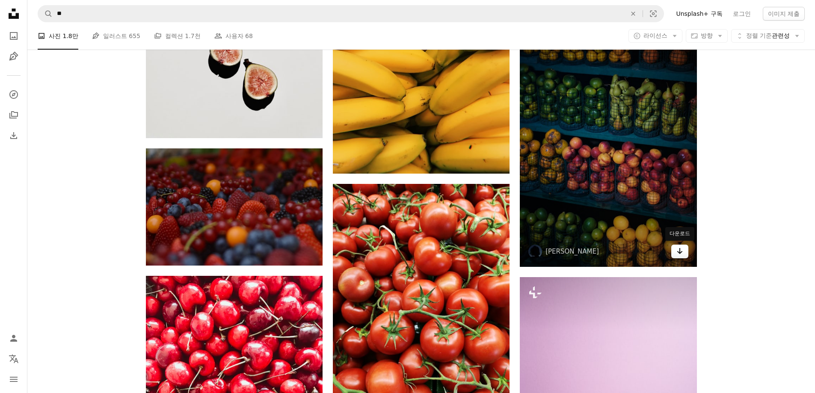
click at [678, 252] on icon "Arrow pointing down" at bounding box center [679, 251] width 7 height 10
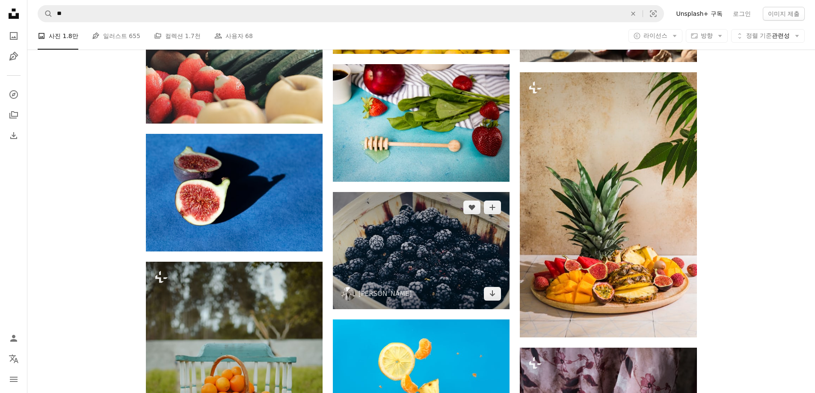
scroll to position [16542, 0]
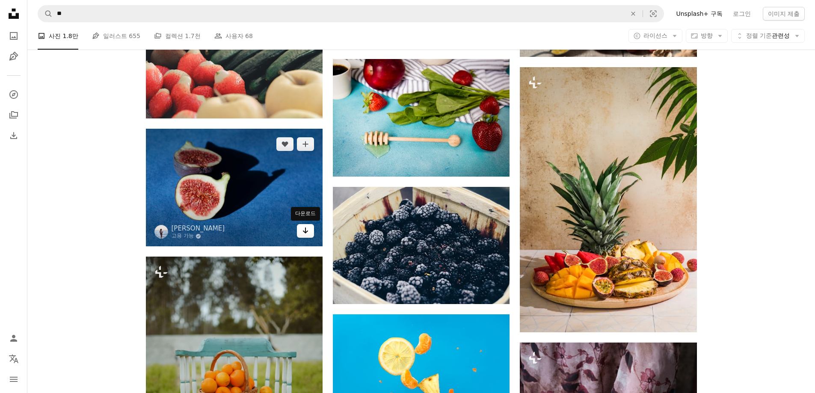
click at [305, 235] on icon "Arrow pointing down" at bounding box center [305, 230] width 7 height 10
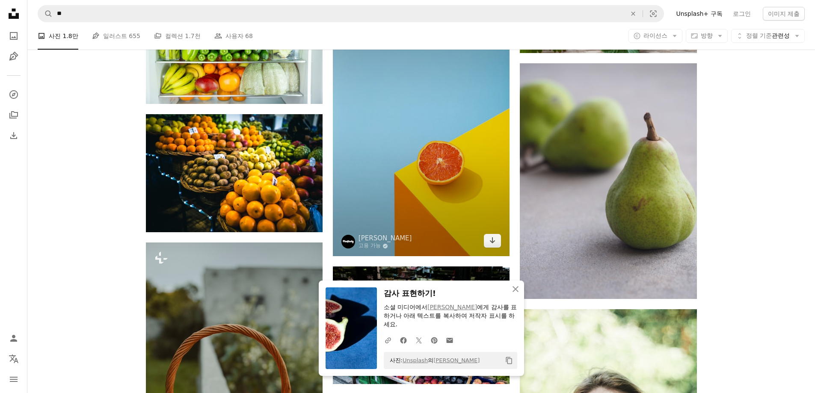
scroll to position [17098, 0]
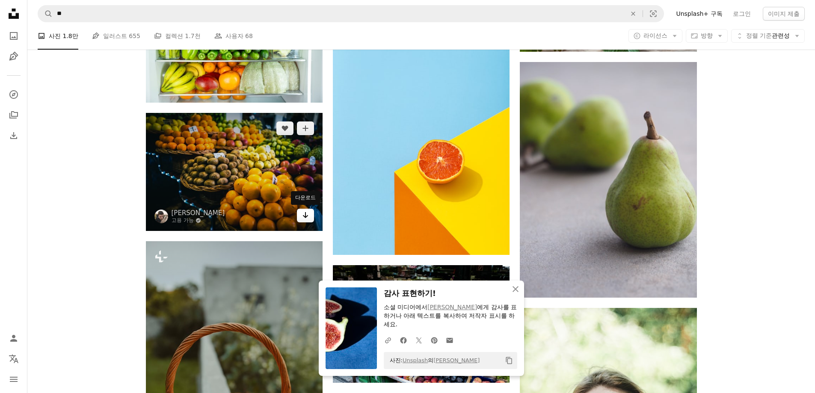
click at [311, 218] on link "Arrow pointing down" at bounding box center [305, 216] width 17 height 14
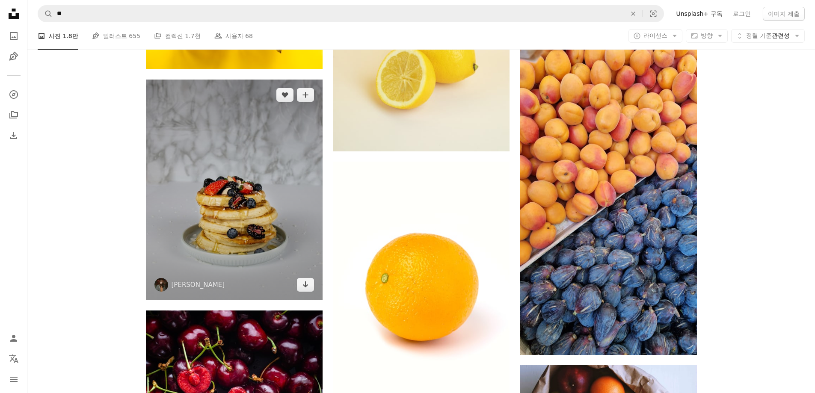
scroll to position [19750, 0]
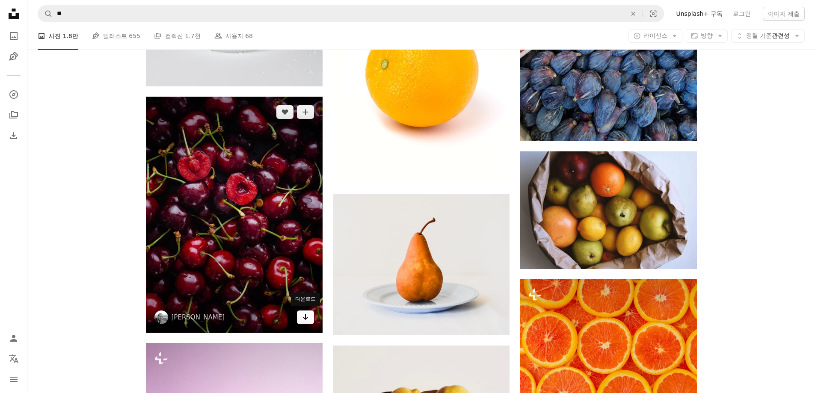
click at [309, 314] on link "Arrow pointing down" at bounding box center [305, 318] width 17 height 14
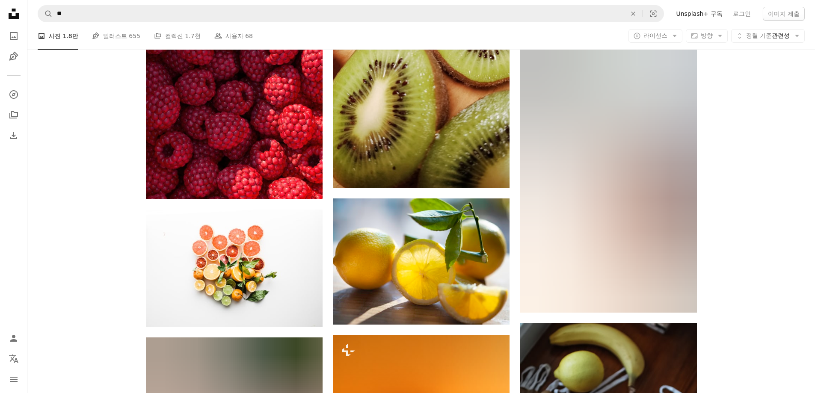
scroll to position [23857, 0]
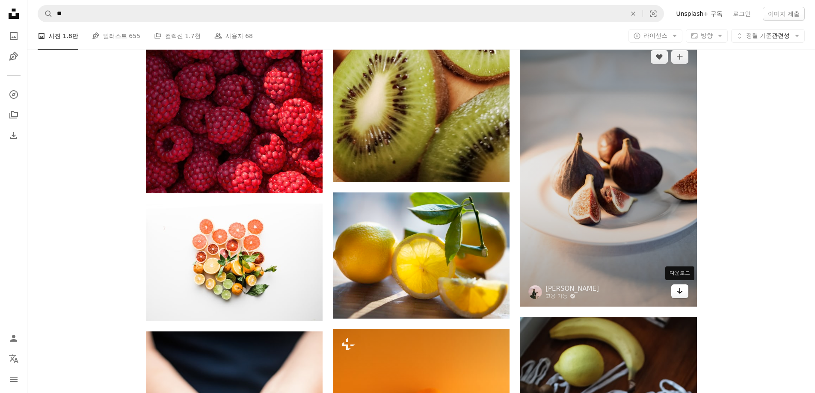
click at [681, 292] on icon "Arrow pointing down" at bounding box center [679, 291] width 7 height 10
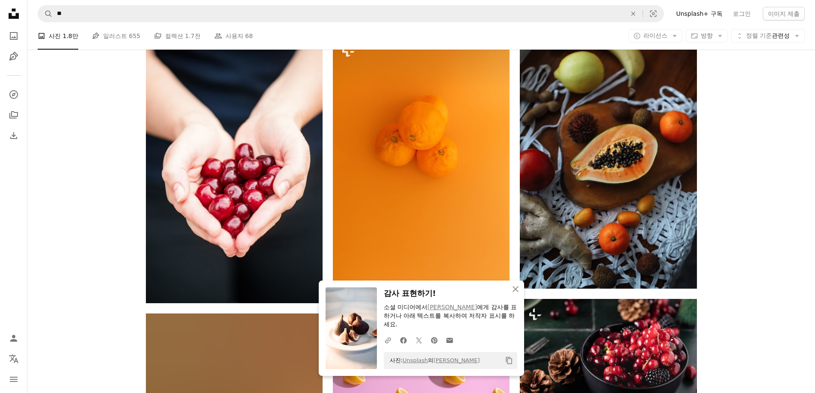
scroll to position [24156, 0]
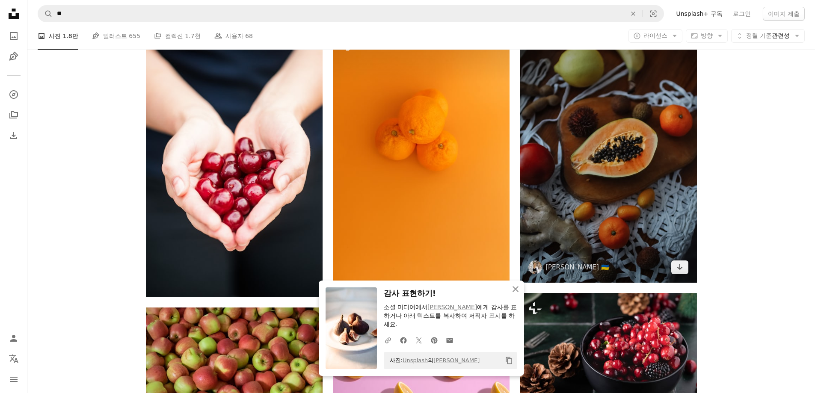
click at [683, 272] on link "Arrow pointing down" at bounding box center [679, 268] width 17 height 14
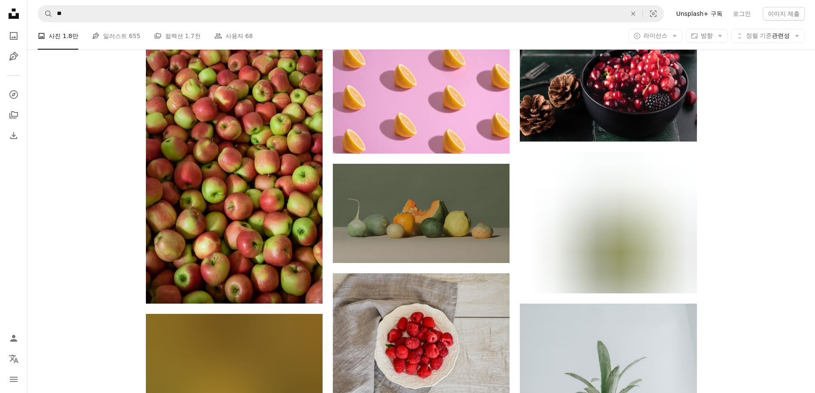
scroll to position [24413, 0]
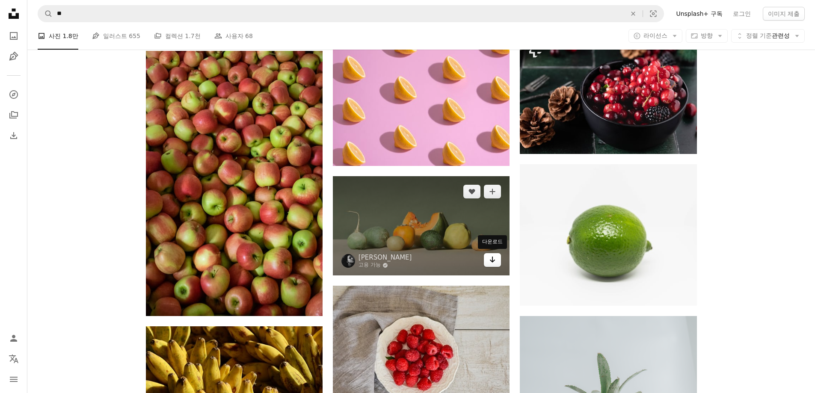
click at [493, 258] on icon "Arrow pointing down" at bounding box center [492, 260] width 7 height 10
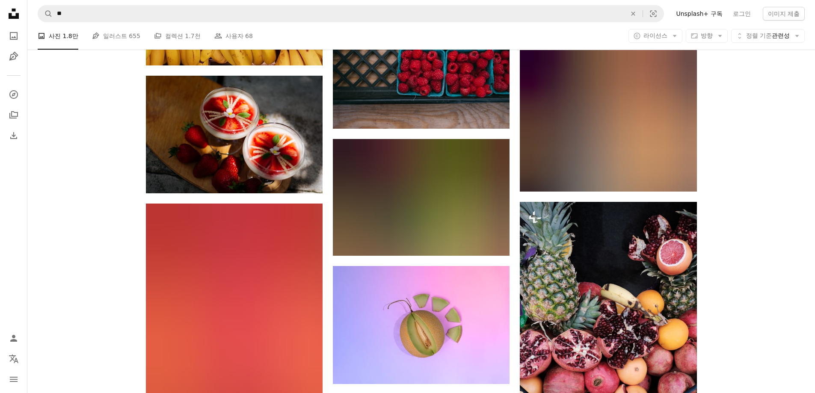
scroll to position [25525, 0]
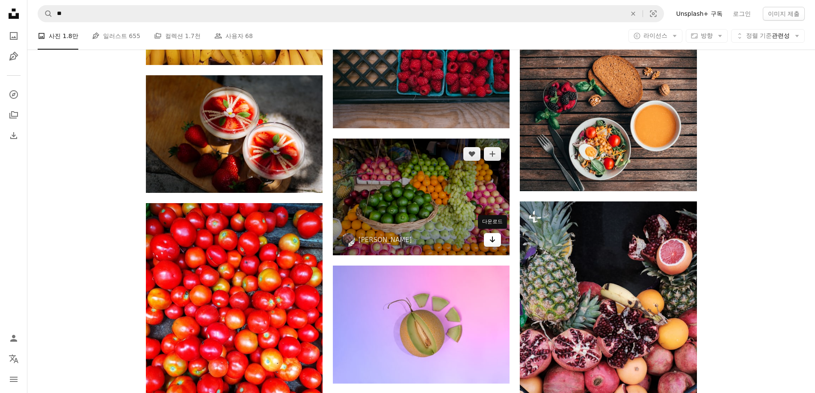
click at [490, 238] on icon "Arrow pointing down" at bounding box center [492, 239] width 7 height 10
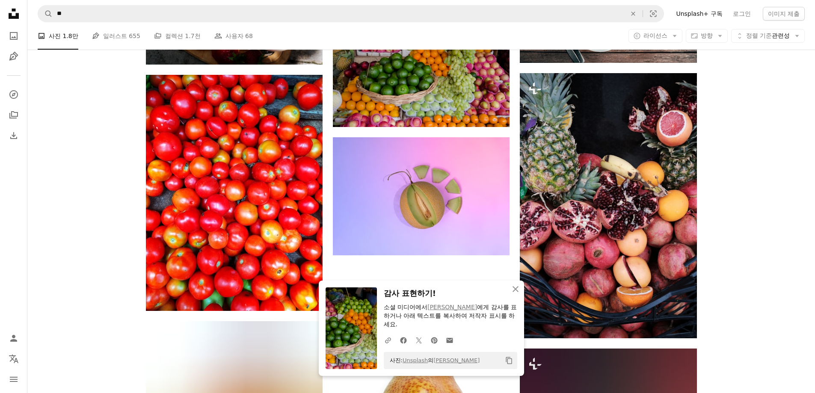
scroll to position [25697, 0]
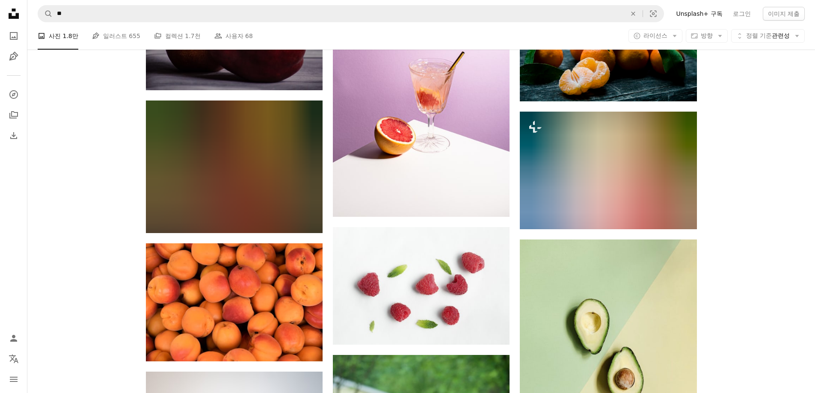
scroll to position [29932, 0]
